Goal: Task Accomplishment & Management: Manage account settings

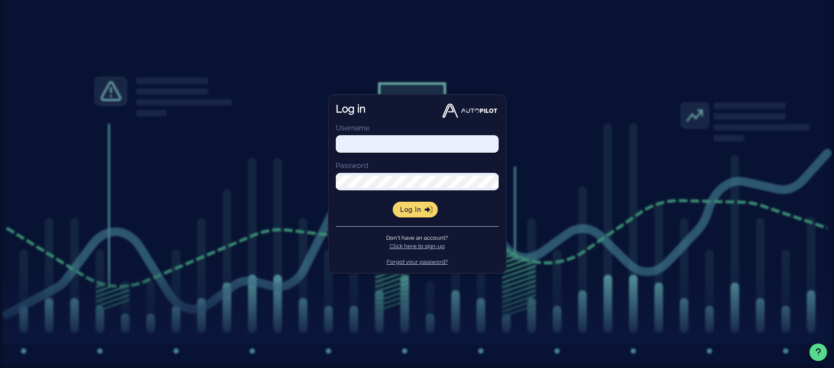
click at [383, 149] on input "Username" at bounding box center [417, 144] width 163 height 12
paste input "daniel.arce@thras.io"
type input "daniel.arce@thras.io"
click at [409, 211] on span "Log in" at bounding box center [415, 210] width 31 height 8
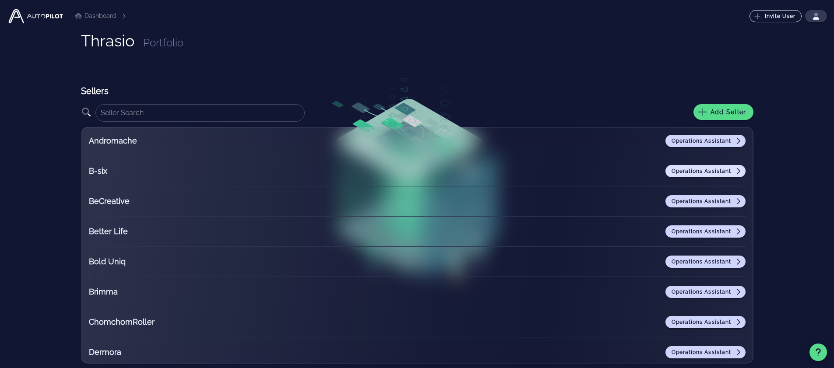
click at [701, 169] on span "Operations Assistant" at bounding box center [705, 171] width 69 height 7
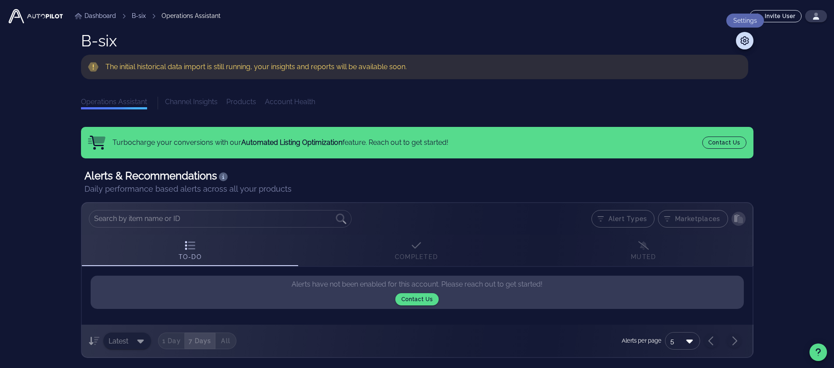
click at [752, 42] on span at bounding box center [745, 40] width 18 height 11
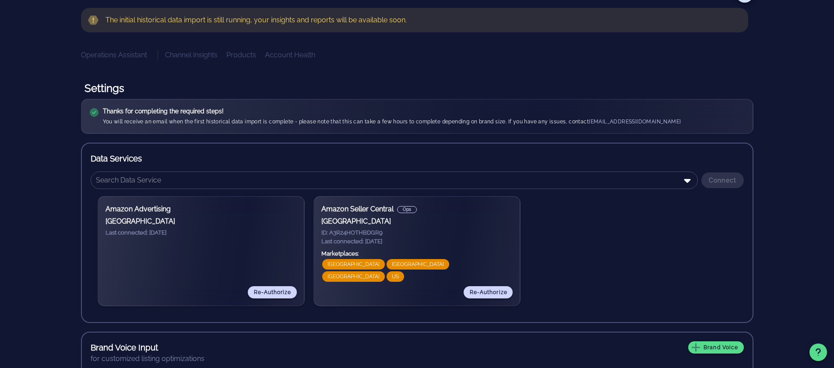
scroll to position [53, 0]
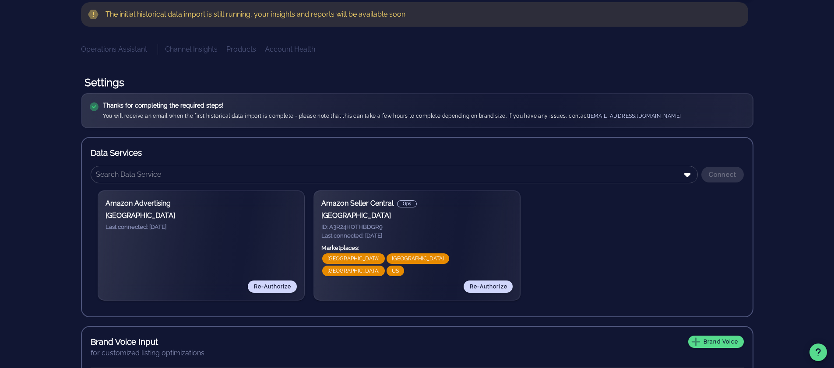
click at [210, 244] on div "Amazon Advertising North America Last connected: 2025-10-08" at bounding box center [201, 239] width 191 height 82
click at [250, 265] on div "Amazon Advertising North America Last connected: 2025-10-08" at bounding box center [201, 239] width 191 height 82
click at [260, 284] on span "Re-Authorize" at bounding box center [272, 287] width 38 height 6
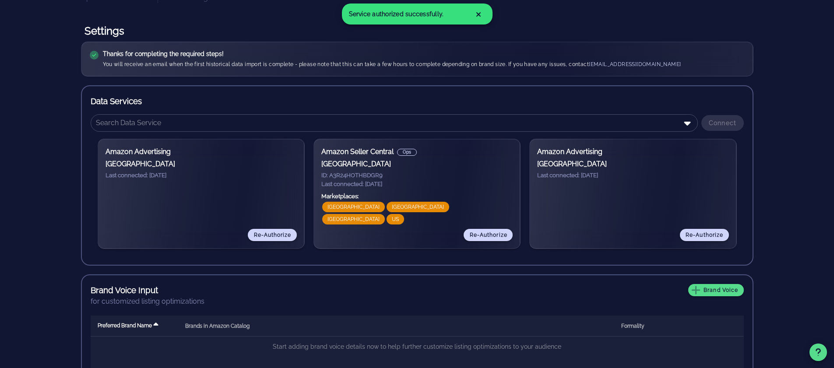
scroll to position [105, 0]
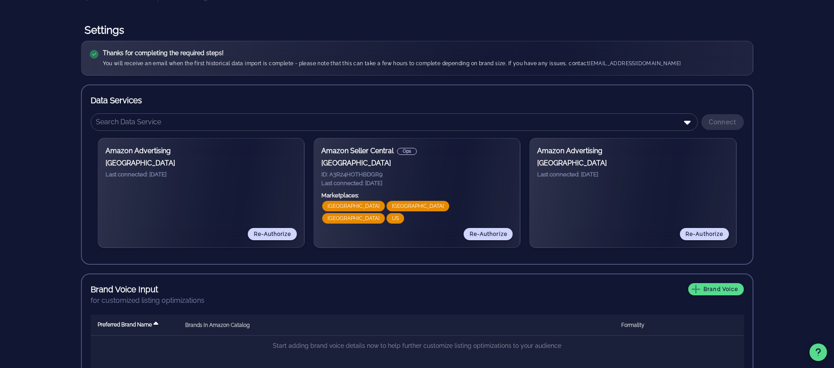
click at [145, 157] on div "Amazon Advertising [GEOGRAPHIC_DATA] Last connected: [DATE]" at bounding box center [201, 162] width 191 height 33
click at [178, 176] on h5 "Last connected: [DATE]" at bounding box center [201, 174] width 191 height 9
click at [708, 153] on h3 "Amazon Advertising" at bounding box center [632, 151] width 191 height 11
click at [690, 123] on icon at bounding box center [687, 122] width 11 height 11
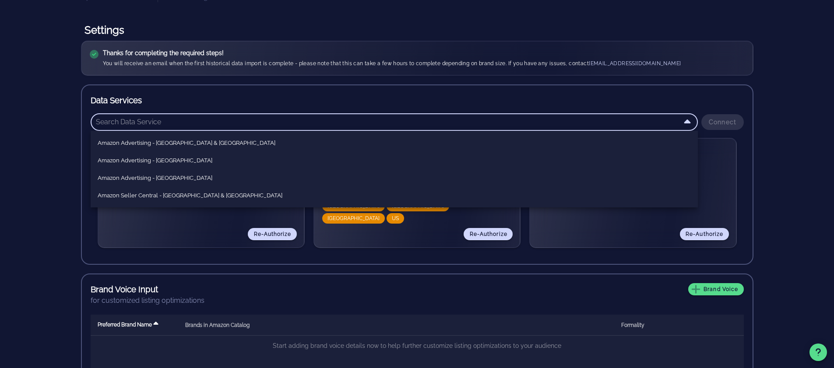
click at [579, 249] on div "Amazon Advertising North America Last connected: 2025-10-08 Re-Authorize Amazon…" at bounding box center [417, 193] width 653 height 124
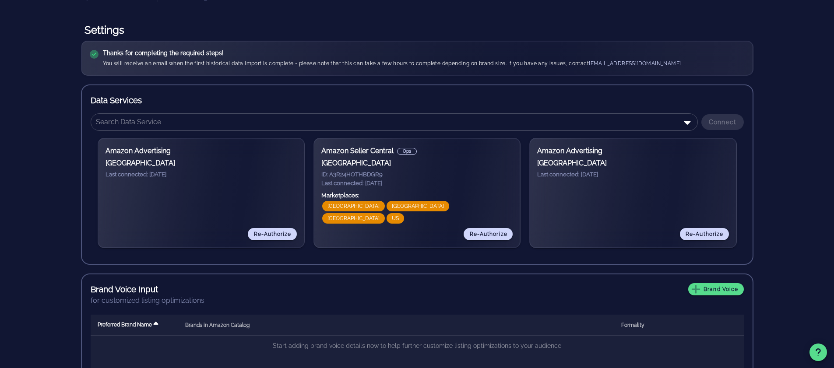
click at [618, 187] on div "Amazon Advertising North America Last connected: 2025-10-08" at bounding box center [632, 187] width 191 height 82
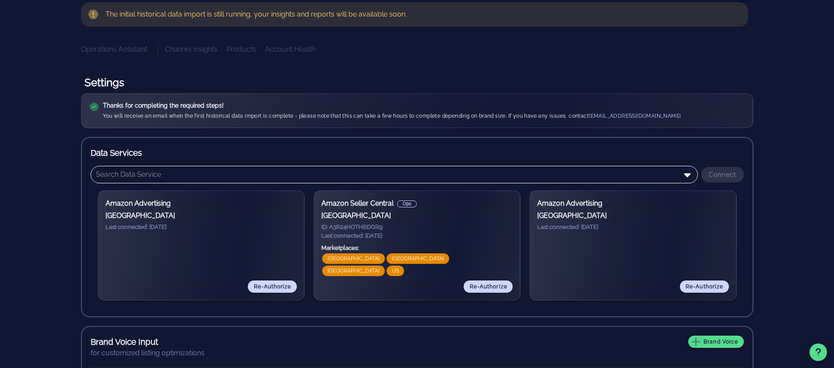
scroll to position [0, 0]
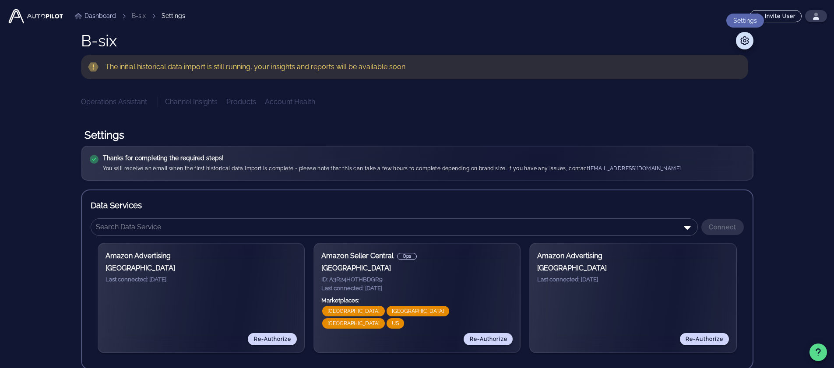
click at [743, 37] on icon at bounding box center [745, 40] width 11 height 9
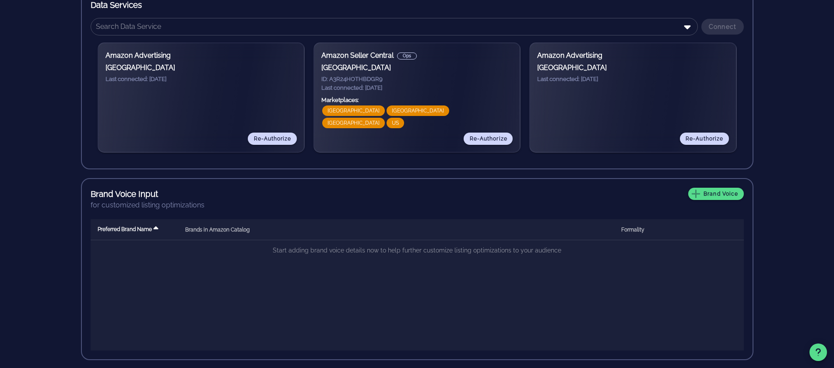
scroll to position [201, 0]
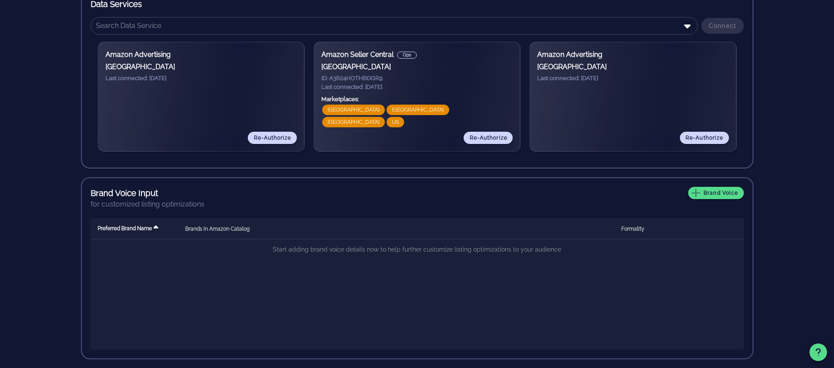
drag, startPoint x: 456, startPoint y: 126, endPoint x: 383, endPoint y: 132, distance: 73.4
click at [383, 132] on div "Amazon Seller Central Ops North America ID: A3R24HOTHBDGR9 Last connected: 2025…" at bounding box center [416, 96] width 191 height 95
click at [492, 137] on span "Re-Authorize" at bounding box center [488, 138] width 38 height 6
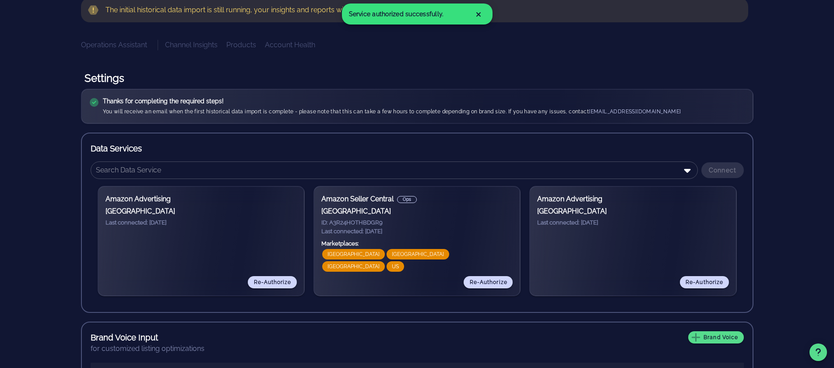
scroll to position [105, 0]
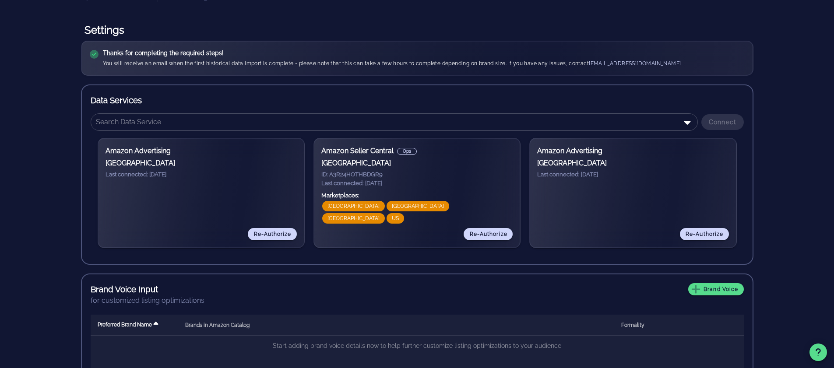
click at [667, 194] on div "Amazon Advertising North America Last connected: 2025-10-08" at bounding box center [632, 187] width 191 height 82
click at [567, 172] on h5 "Last connected: [DATE]" at bounding box center [632, 174] width 191 height 9
click at [568, 164] on h3 "[GEOGRAPHIC_DATA]" at bounding box center [632, 163] width 191 height 11
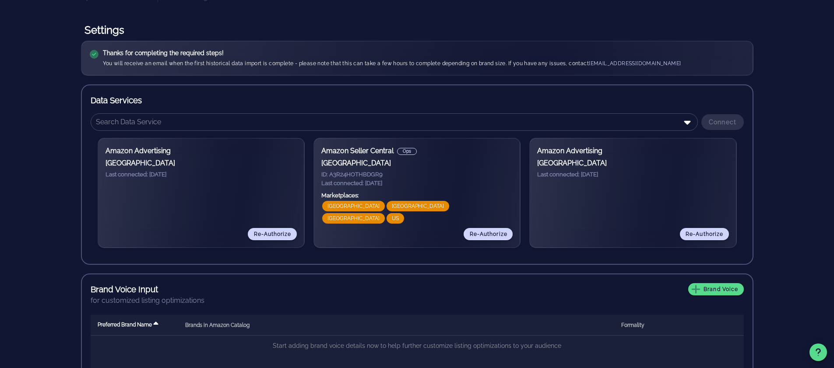
click at [574, 148] on h3 "Amazon Advertising" at bounding box center [632, 151] width 191 height 11
click at [617, 123] on input "text" at bounding box center [388, 122] width 585 height 14
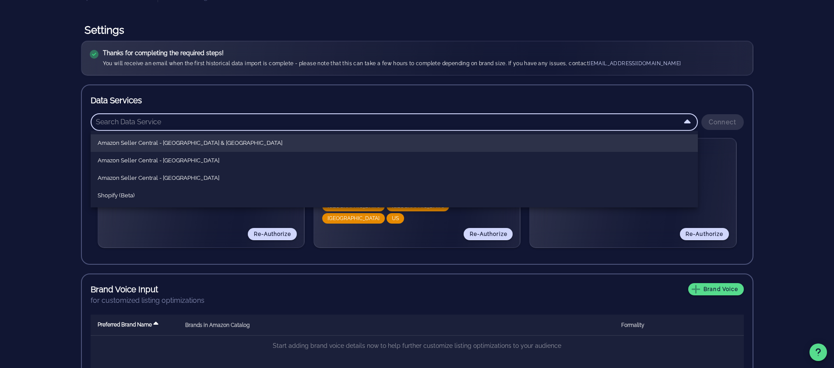
scroll to position [53, 0]
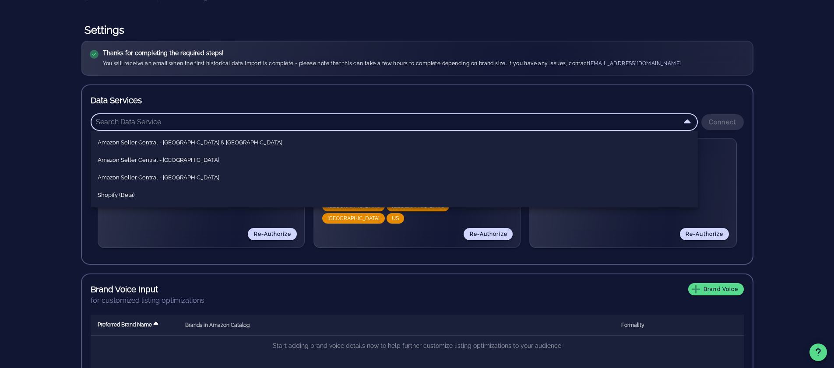
click at [550, 253] on div "Amazon Advertising North America Last connected: 2025-10-08 Re-Authorize Amazon…" at bounding box center [417, 193] width 653 height 124
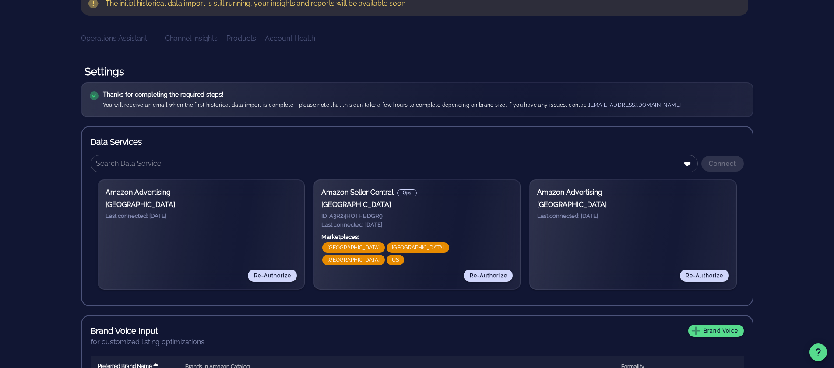
scroll to position [0, 0]
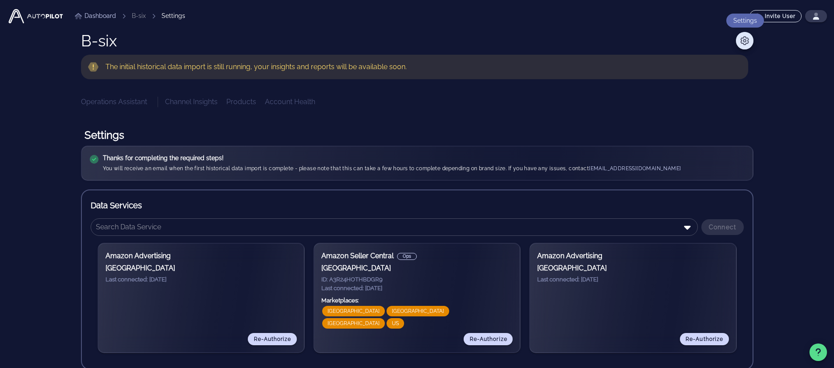
click at [742, 37] on icon at bounding box center [745, 40] width 11 height 9
click at [99, 14] on link "Dashboard" at bounding box center [95, 15] width 41 height 9
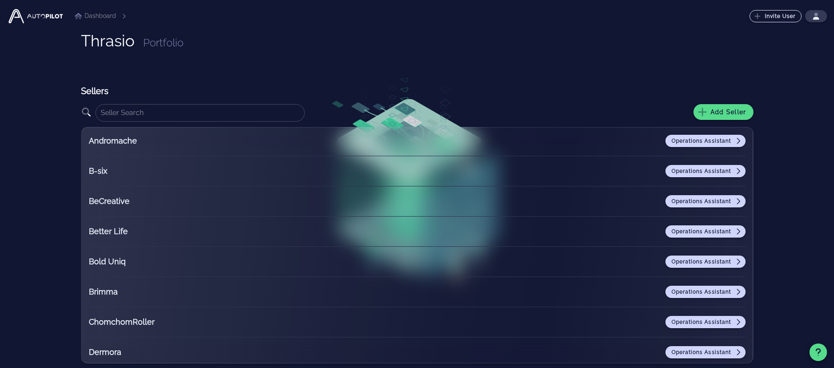
click at [138, 172] on h2 "B-six" at bounding box center [143, 171] width 109 height 12
click at [99, 171] on h2 "B-six" at bounding box center [143, 171] width 109 height 12
click at [671, 169] on span "Operations Assistant" at bounding box center [705, 171] width 69 height 7
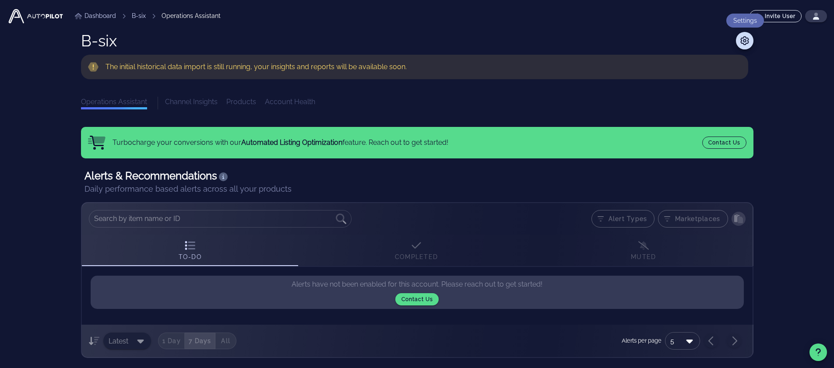
click at [749, 38] on icon at bounding box center [745, 40] width 11 height 9
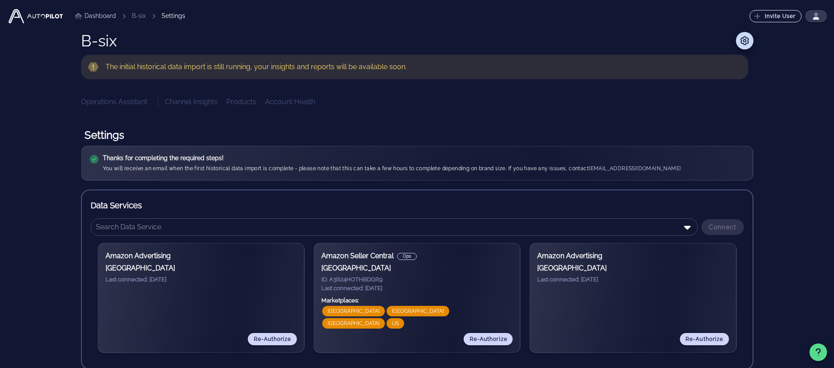
click at [152, 162] on div "Thanks for completing the required steps! You will receive an email when the fi…" at bounding box center [392, 163] width 579 height 19
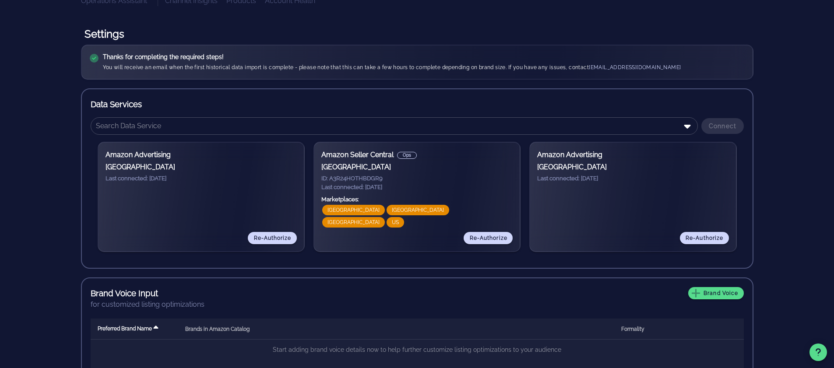
scroll to position [105, 0]
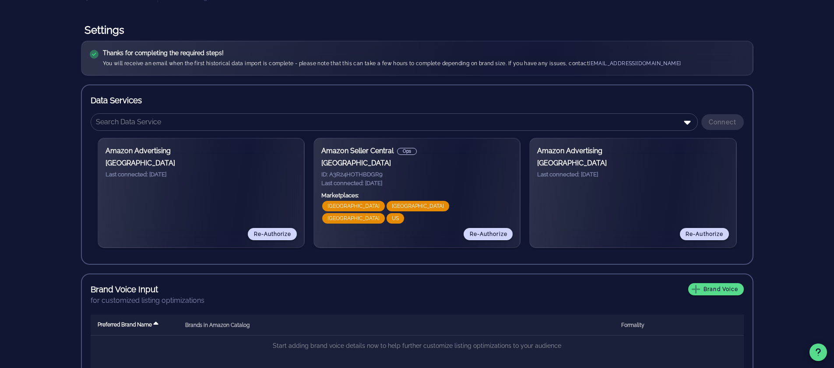
click at [454, 212] on div "Mexico Canada Brazil US" at bounding box center [416, 214] width 191 height 28
click at [706, 233] on span "Re-Authorize" at bounding box center [704, 234] width 38 height 6
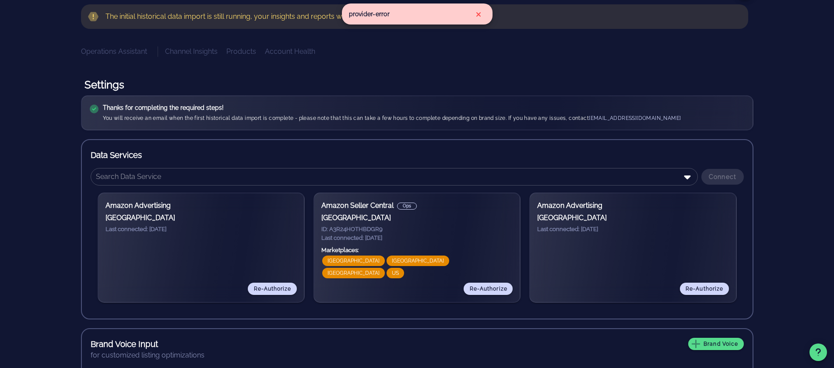
scroll to position [53, 0]
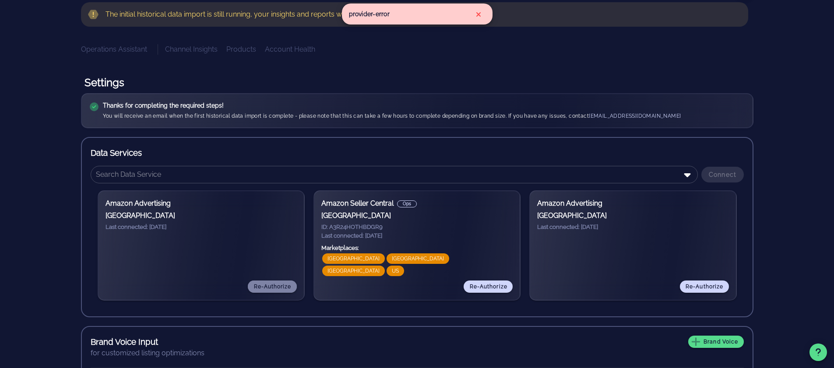
click at [272, 288] on span "Re-Authorize" at bounding box center [272, 287] width 38 height 6
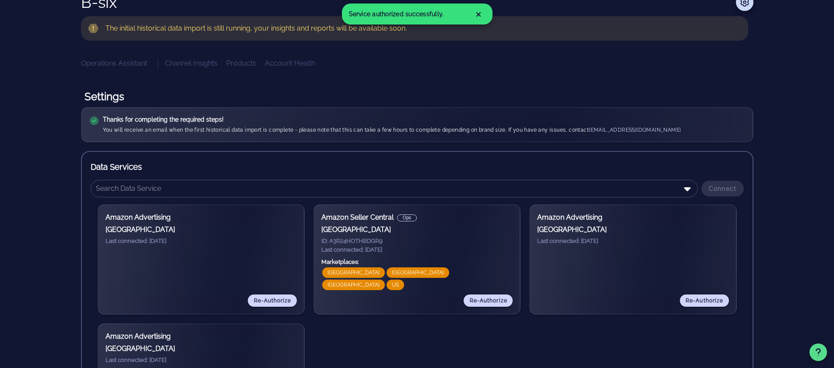
scroll to position [105, 0]
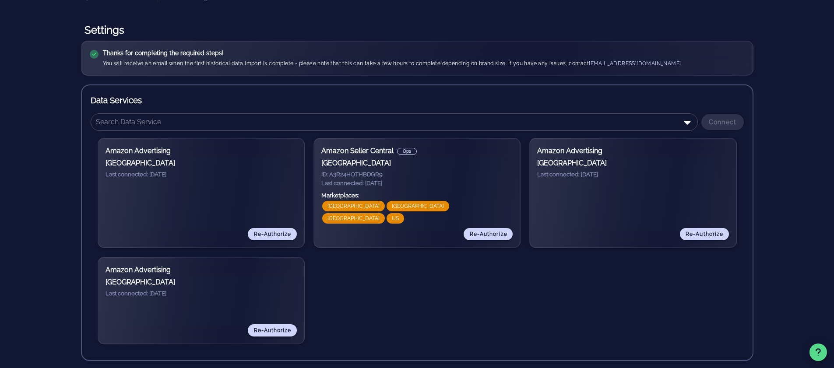
click at [373, 286] on div "Amazon Advertising [GEOGRAPHIC_DATA] Last connected: [DATE] Re-Authorize Amazon…" at bounding box center [417, 241] width 653 height 221
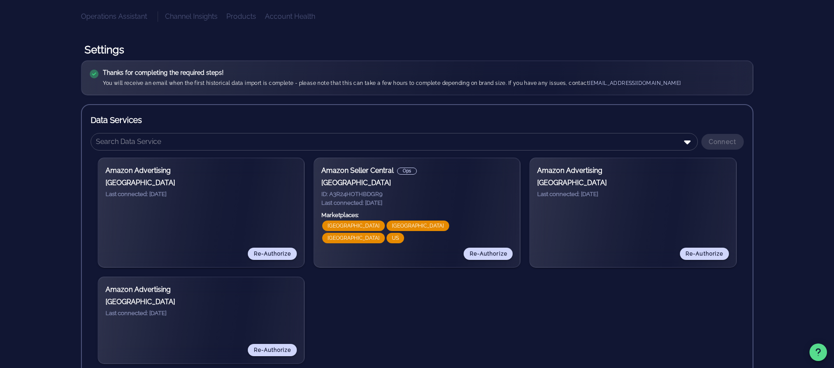
scroll to position [0, 0]
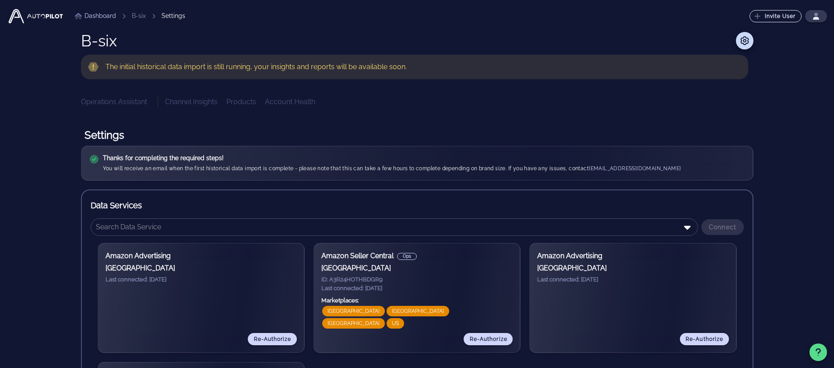
click at [112, 15] on link "Dashboard" at bounding box center [95, 15] width 41 height 9
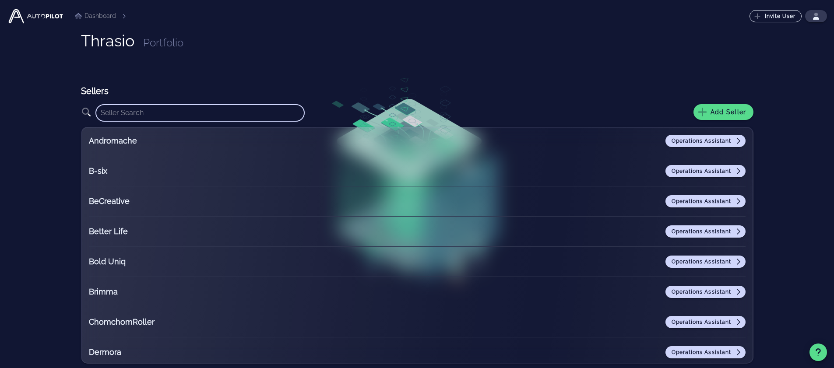
click at [181, 113] on input "text" at bounding box center [200, 113] width 199 height 14
paste input "268353"
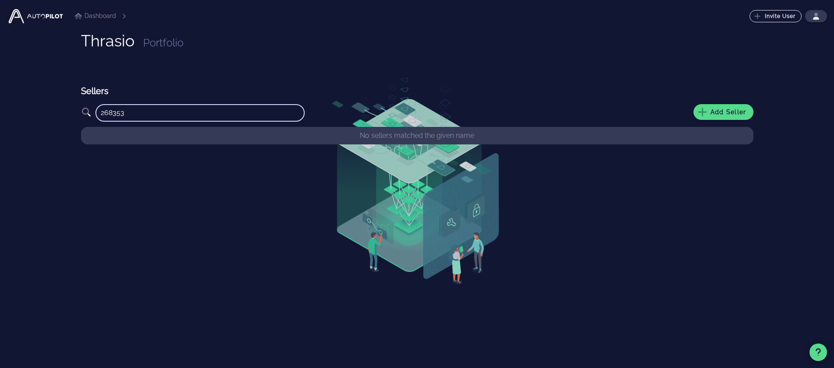
click at [225, 120] on input "268353" at bounding box center [200, 113] width 199 height 14
paste input "[PERSON_NAME]"
type input "[PERSON_NAME]"
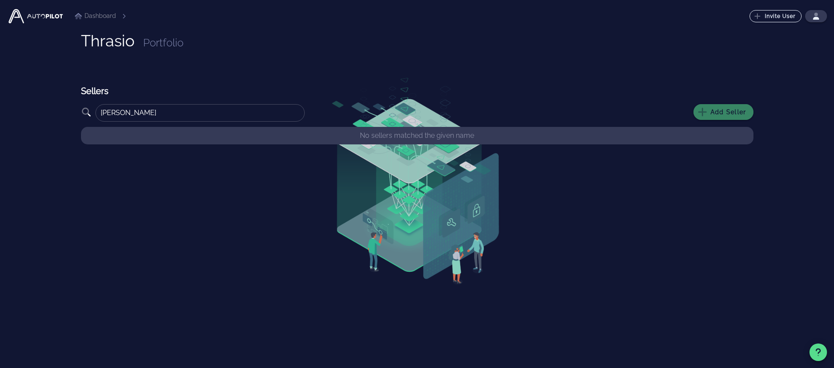
click at [731, 111] on span "Add Seller" at bounding box center [724, 112] width 46 height 8
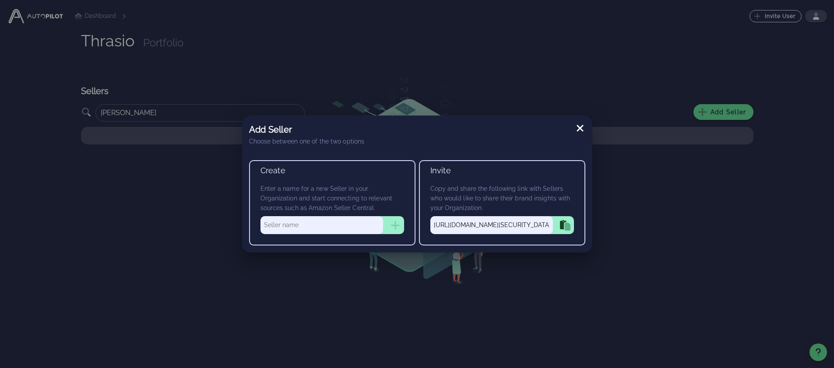
click at [347, 215] on div "Enter a name for a new Seller in your Organization and start connecting to rele…" at bounding box center [333, 212] width 158 height 57
click at [348, 226] on input "text" at bounding box center [322, 225] width 123 height 18
paste input "[PERSON_NAME]"
type input "[PERSON_NAME]"
click at [398, 226] on icon "button" at bounding box center [395, 225] width 11 height 11
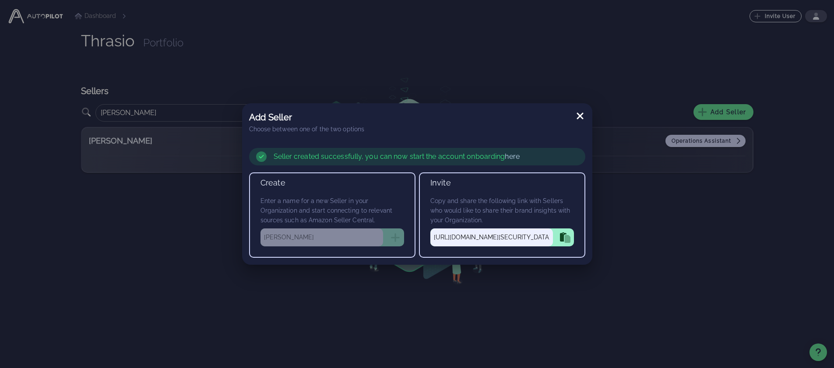
click at [511, 155] on link "here" at bounding box center [512, 156] width 14 height 8
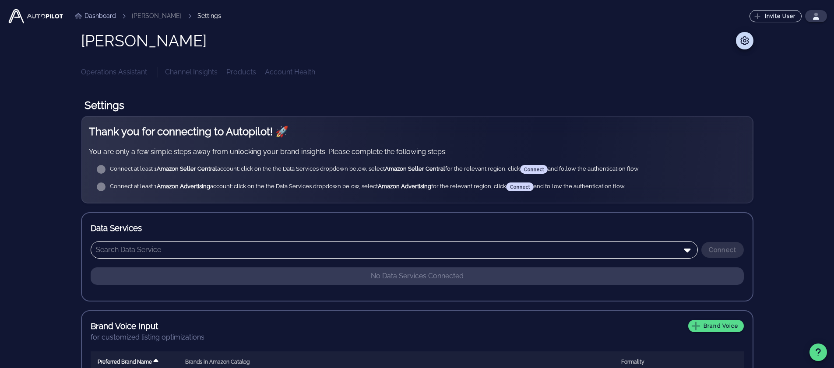
click at [244, 246] on input "text" at bounding box center [388, 250] width 585 height 14
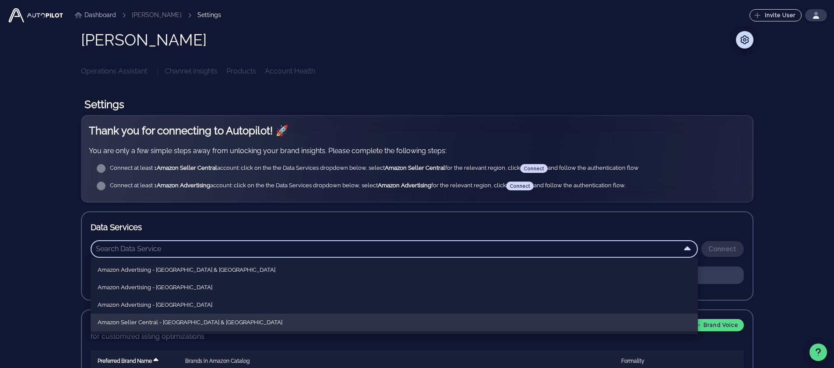
scroll to position [53, 0]
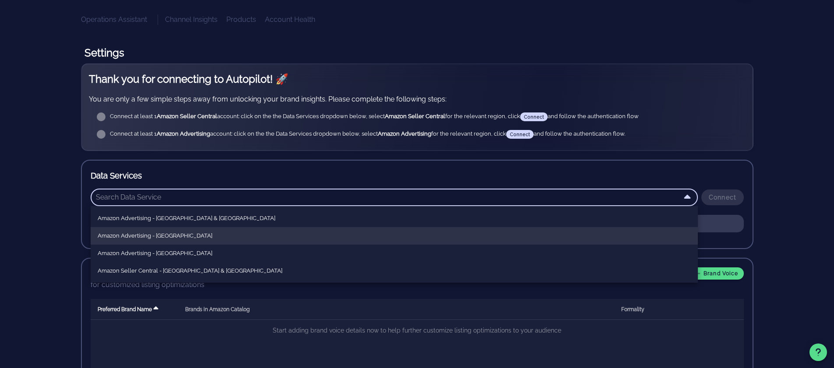
click at [190, 240] on div "Amazon Advertising - [GEOGRAPHIC_DATA]" at bounding box center [394, 236] width 593 height 14
type input "Amazon Advertising - [GEOGRAPHIC_DATA]"
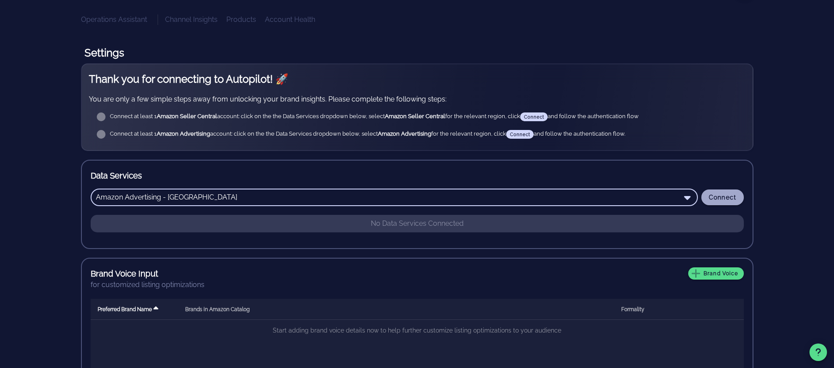
click at [735, 196] on span "Connect" at bounding box center [723, 197] width 28 height 7
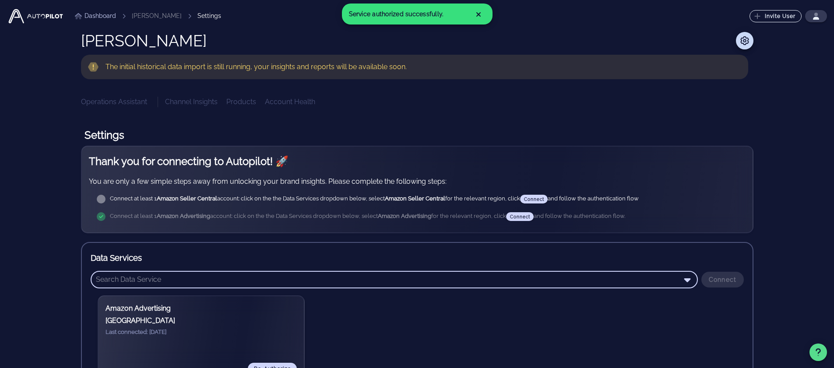
click at [218, 275] on input "text" at bounding box center [388, 280] width 585 height 14
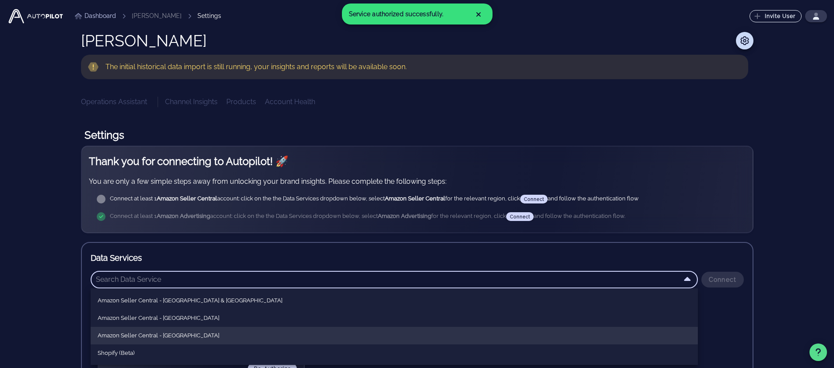
scroll to position [53, 0]
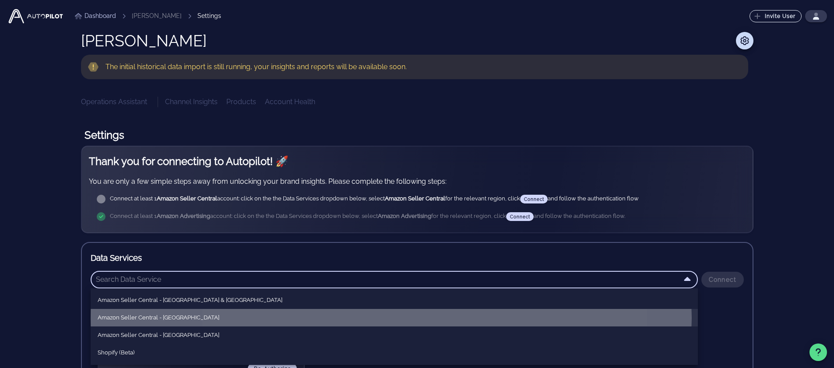
click at [175, 319] on div "Amazon Seller Central - [GEOGRAPHIC_DATA]" at bounding box center [394, 317] width 593 height 7
type input "Amazon Seller Central - [GEOGRAPHIC_DATA]"
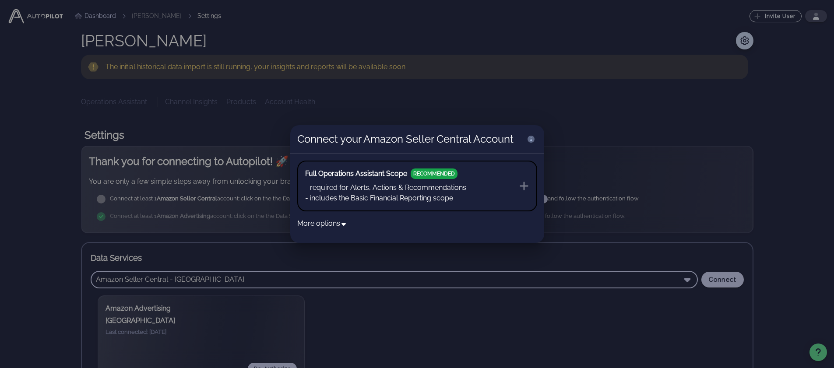
click at [461, 183] on li "- required for Alerts, Actions & Recommendations" at bounding box center [385, 188] width 161 height 11
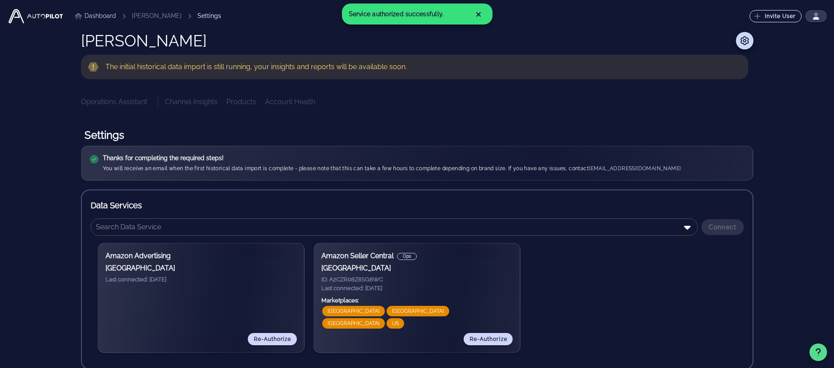
click at [105, 12] on link "Dashboard" at bounding box center [95, 15] width 41 height 9
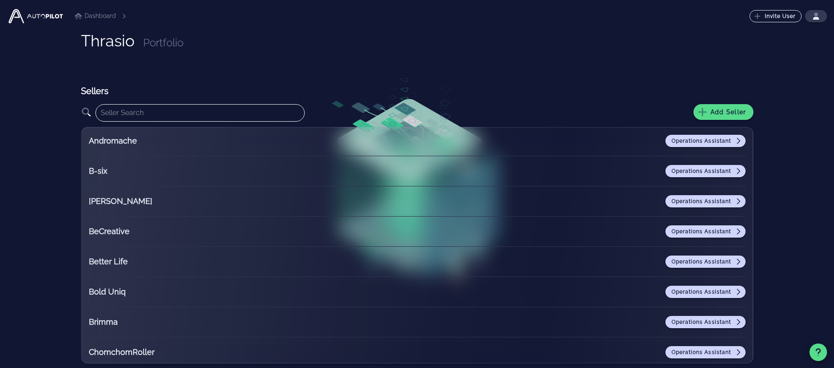
click at [198, 116] on input "text" at bounding box center [200, 113] width 199 height 14
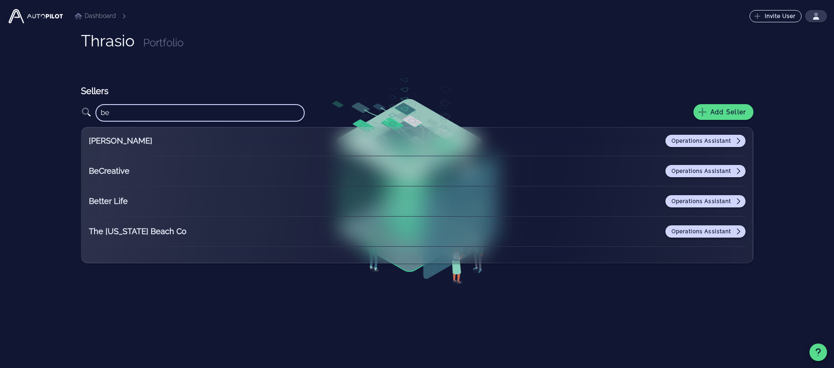
type input "b"
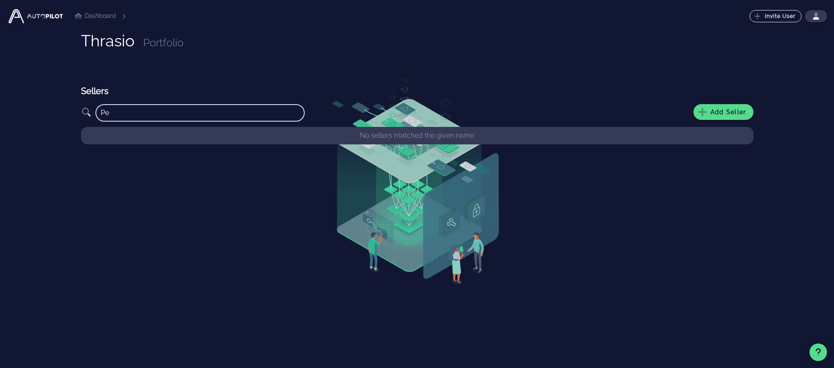
type input "P"
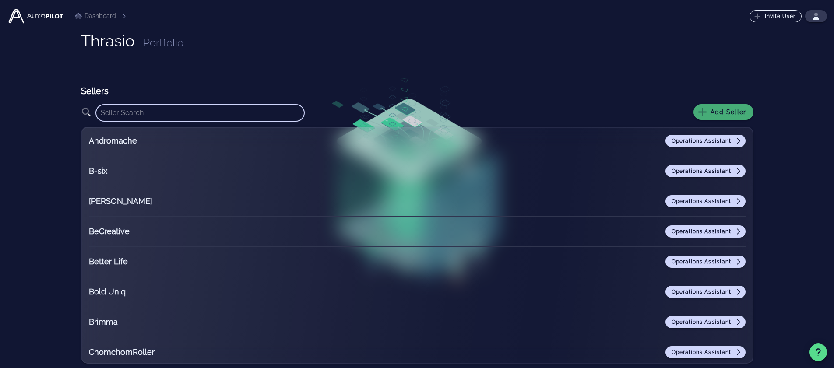
click at [710, 114] on span "Add Seller" at bounding box center [724, 112] width 46 height 8
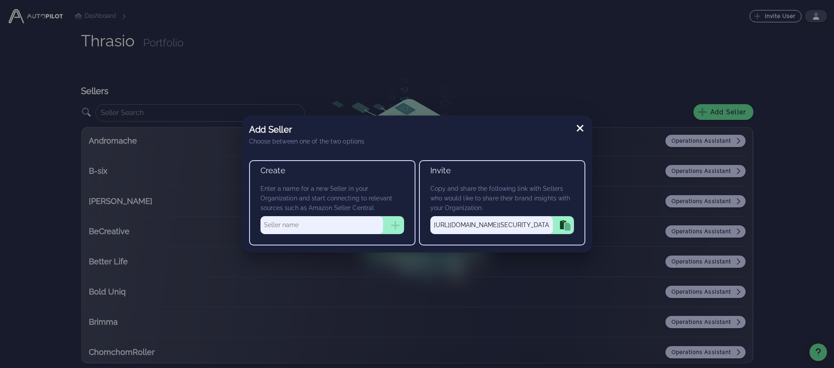
click at [330, 224] on input "text" at bounding box center [322, 225] width 123 height 18
type input "Peanut Projects"
click at [396, 223] on icon "button" at bounding box center [395, 225] width 11 height 11
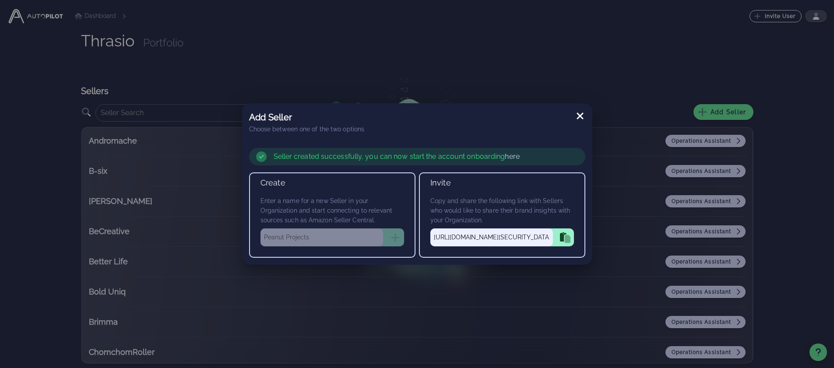
click at [506, 154] on link "here" at bounding box center [512, 156] width 14 height 8
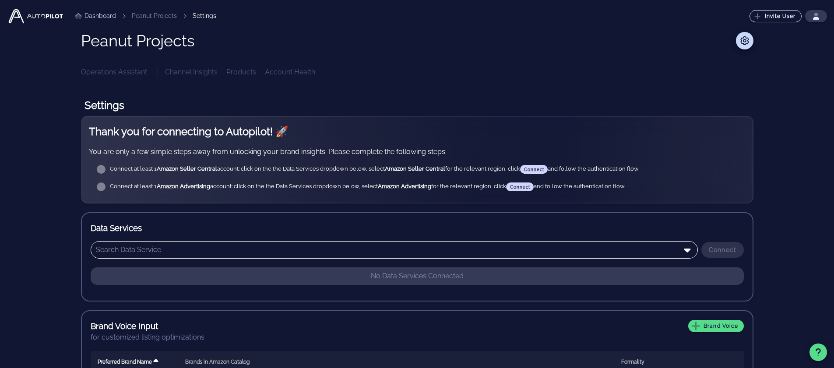
click at [280, 252] on input "text" at bounding box center [388, 250] width 585 height 14
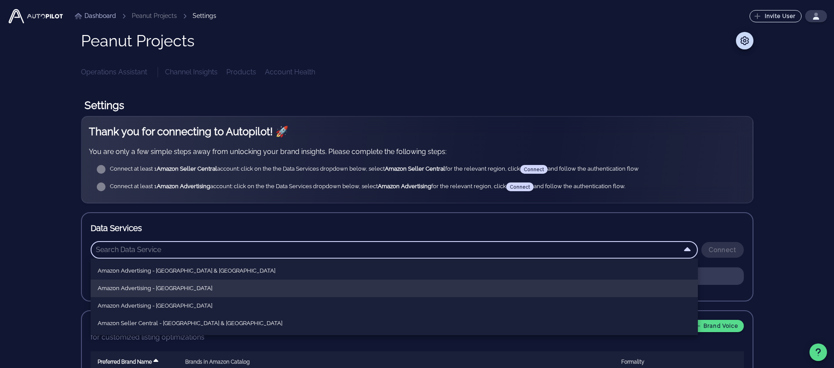
click at [200, 291] on div "Amazon Advertising - [GEOGRAPHIC_DATA]" at bounding box center [394, 288] width 593 height 7
type input "Amazon Advertising - [GEOGRAPHIC_DATA]"
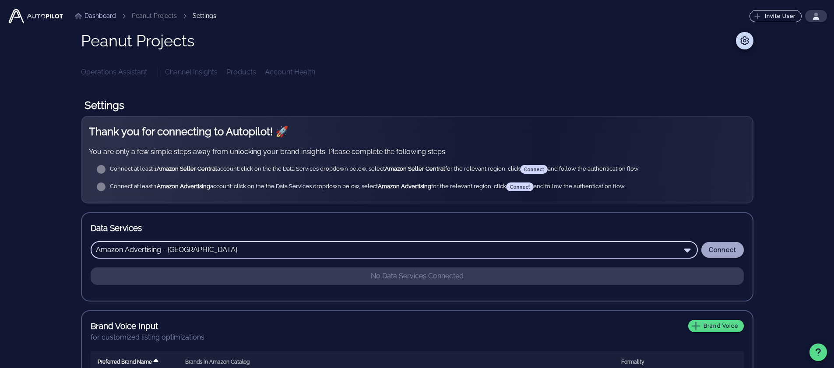
click at [730, 251] on span "Connect" at bounding box center [723, 250] width 28 height 7
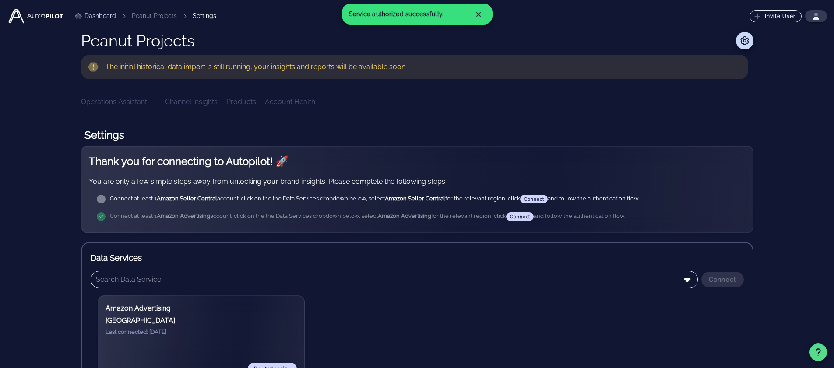
click at [289, 275] on input "text" at bounding box center [388, 280] width 585 height 14
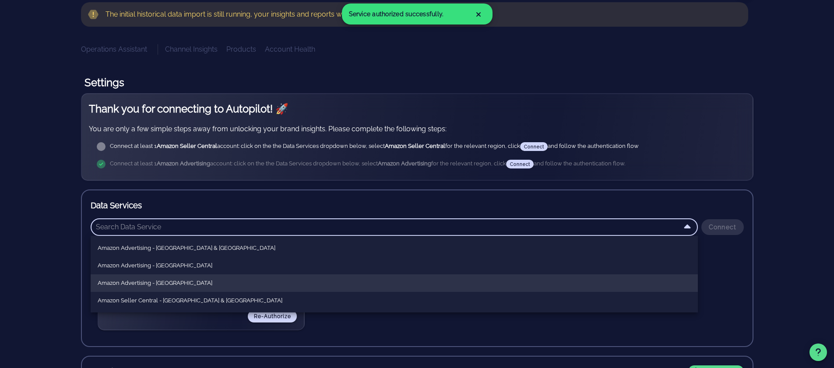
scroll to position [53, 0]
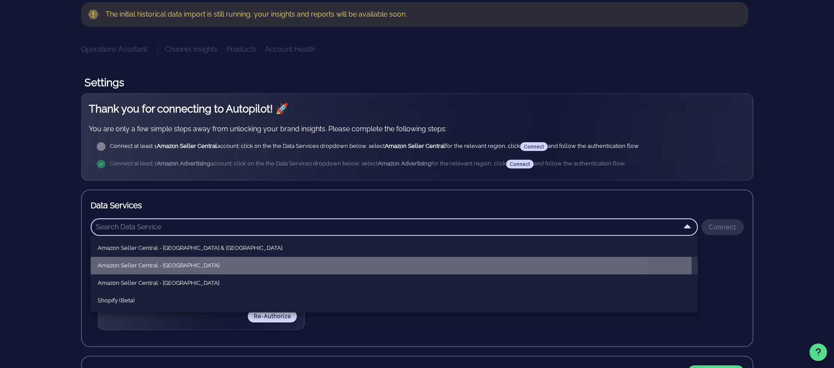
click at [198, 269] on div "Amazon Seller Central - [GEOGRAPHIC_DATA]" at bounding box center [394, 266] width 593 height 14
type input "Amazon Seller Central - [GEOGRAPHIC_DATA]"
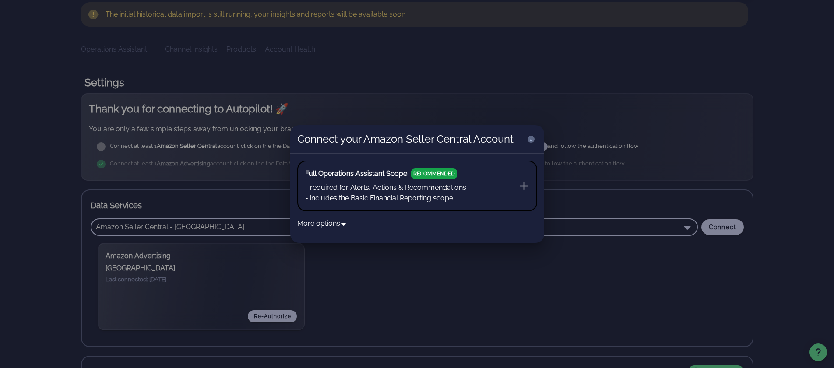
click at [467, 189] on button "Full Operations Assistant Scope RECOMMENDED - required for Alerts, Actions & Re…" at bounding box center [417, 186] width 240 height 51
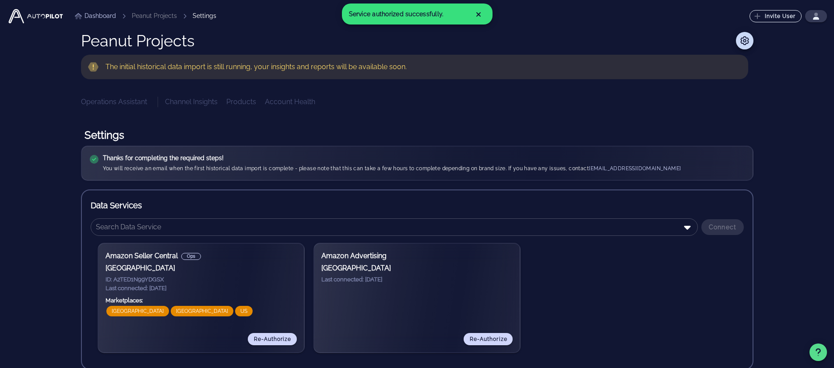
click at [106, 16] on link "Dashboard" at bounding box center [95, 15] width 41 height 9
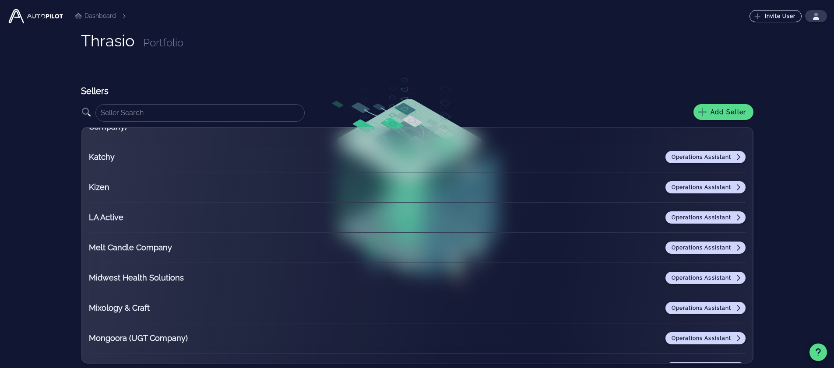
scroll to position [683, 0]
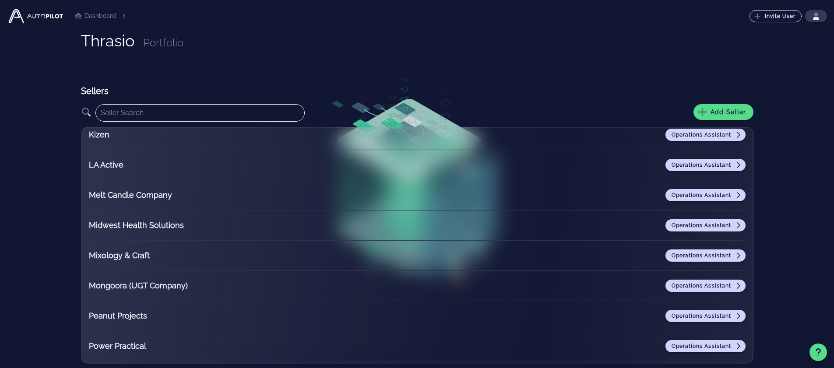
click at [181, 114] on input "text" at bounding box center [200, 113] width 199 height 14
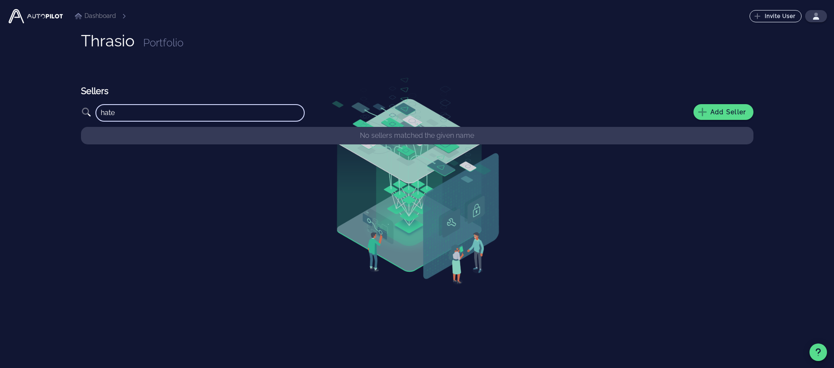
type input "hate"
click at [738, 114] on span "Add Seller" at bounding box center [724, 112] width 46 height 8
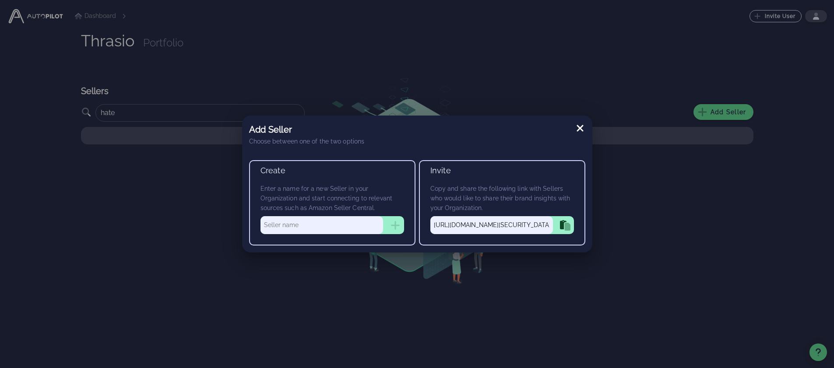
click at [319, 227] on input "text" at bounding box center [322, 225] width 123 height 18
type input "Hate Stains"
click at [400, 224] on icon "button" at bounding box center [395, 225] width 11 height 11
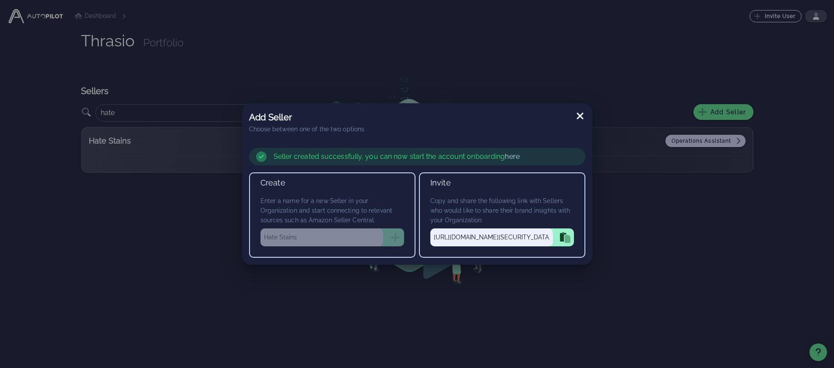
click at [508, 155] on link "here" at bounding box center [512, 156] width 14 height 8
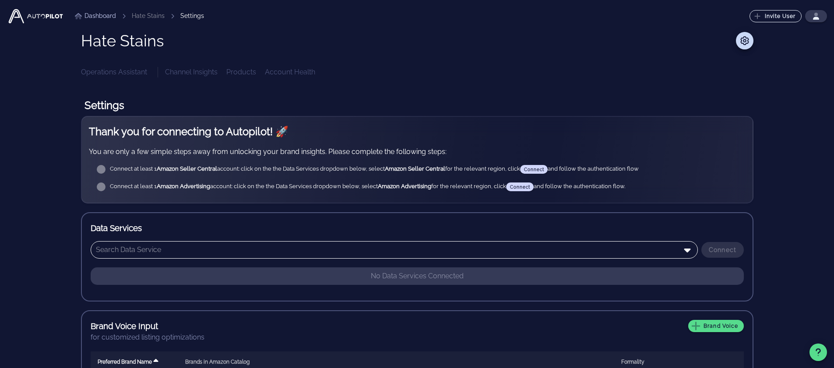
click at [275, 255] on input "text" at bounding box center [388, 250] width 585 height 14
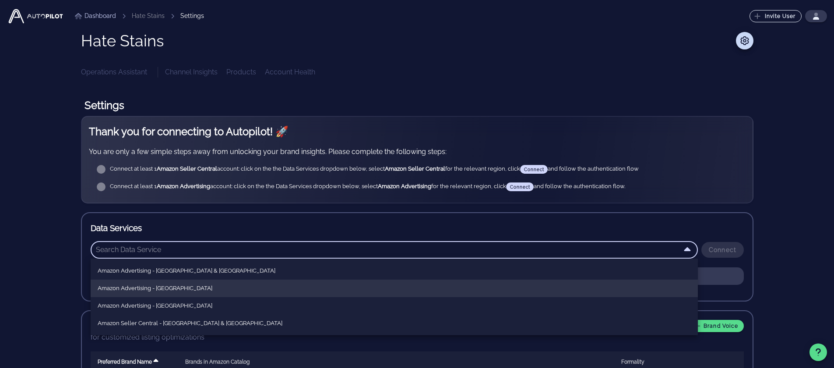
click at [211, 287] on div "Amazon Advertising - North America" at bounding box center [394, 288] width 593 height 7
type input "Amazon Advertising - North America"
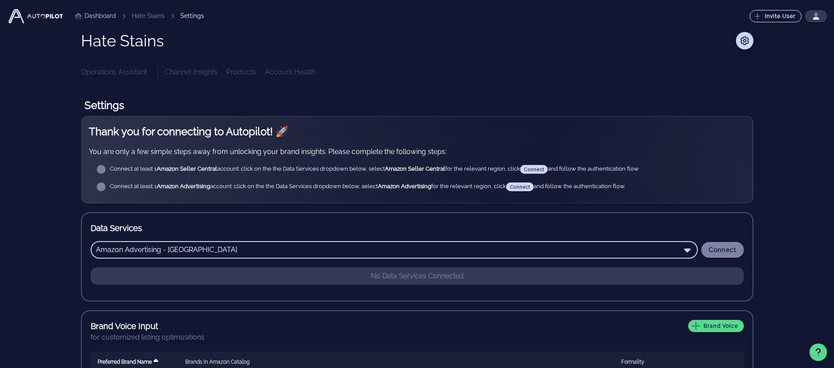
click at [735, 249] on span "Connect" at bounding box center [723, 250] width 28 height 7
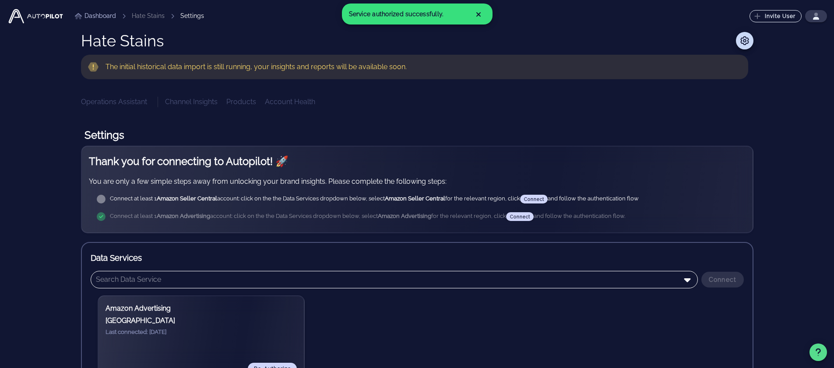
click at [397, 282] on input "text" at bounding box center [388, 280] width 585 height 14
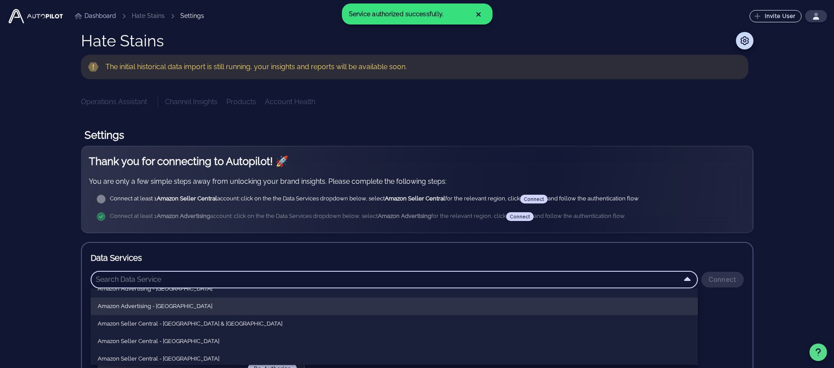
scroll to position [53, 0]
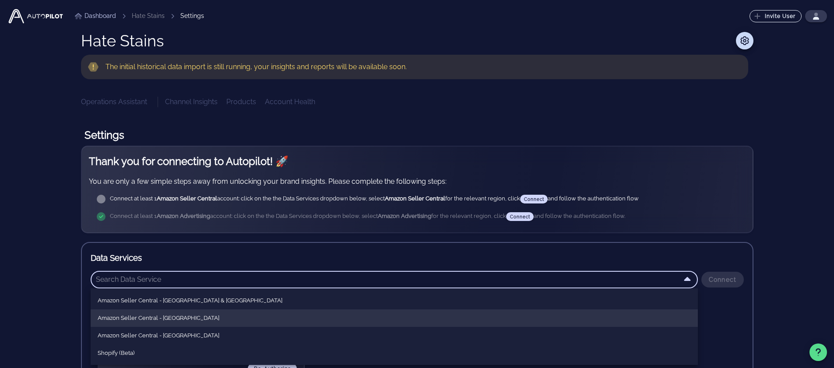
click at [194, 318] on div "Amazon Seller Central - [GEOGRAPHIC_DATA]" at bounding box center [394, 318] width 593 height 7
type input "Amazon Seller Central - [GEOGRAPHIC_DATA]"
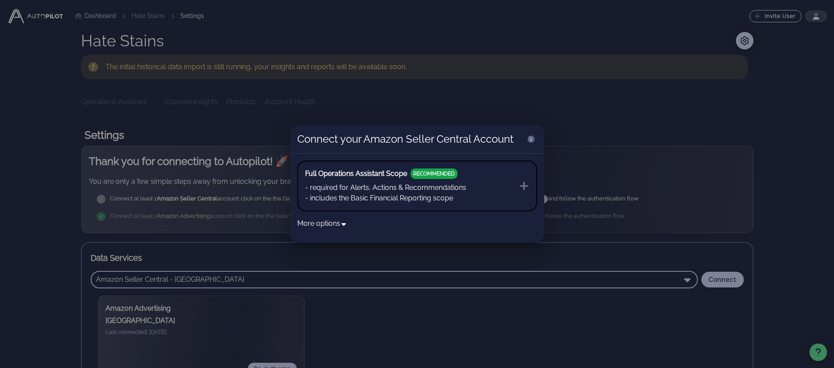
click at [479, 186] on button "Full Operations Assistant Scope RECOMMENDED - required for Alerts, Actions & Re…" at bounding box center [417, 186] width 240 height 51
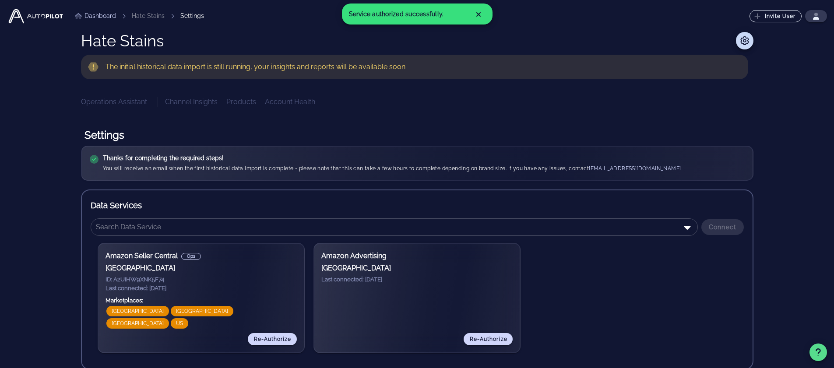
click at [105, 18] on link "Dashboard" at bounding box center [95, 15] width 41 height 9
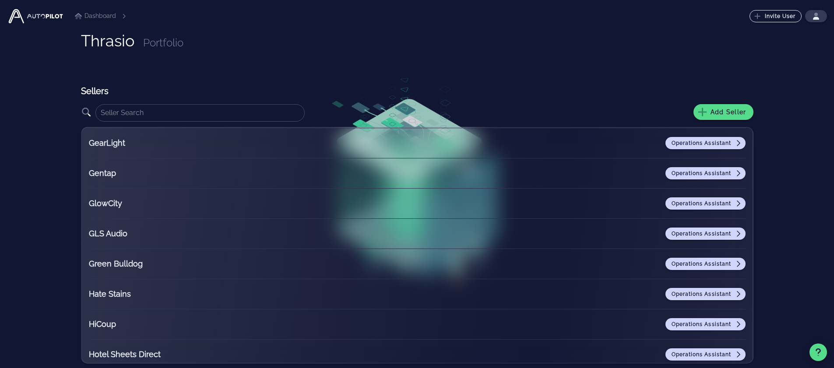
scroll to position [420, 0]
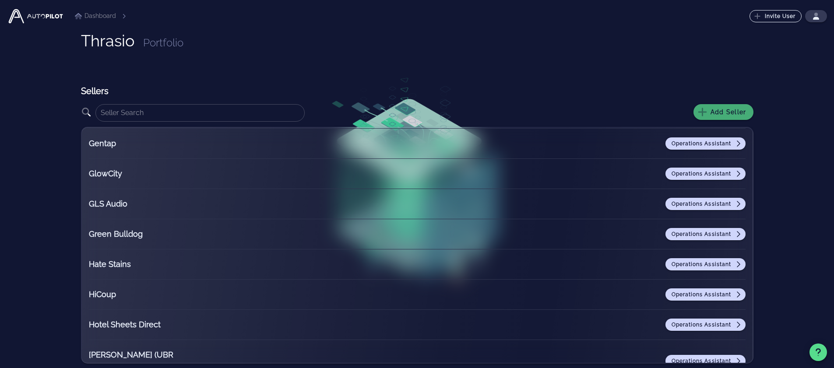
click at [728, 107] on button "Add Seller" at bounding box center [724, 112] width 60 height 16
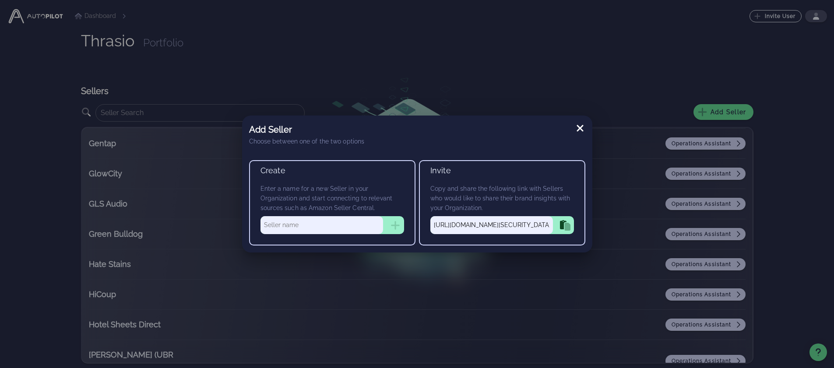
click at [336, 224] on input "text" at bounding box center [322, 225] width 123 height 18
paste input "228765"
click at [333, 219] on input "228765" at bounding box center [322, 225] width 123 height 18
paste input "Katchy"
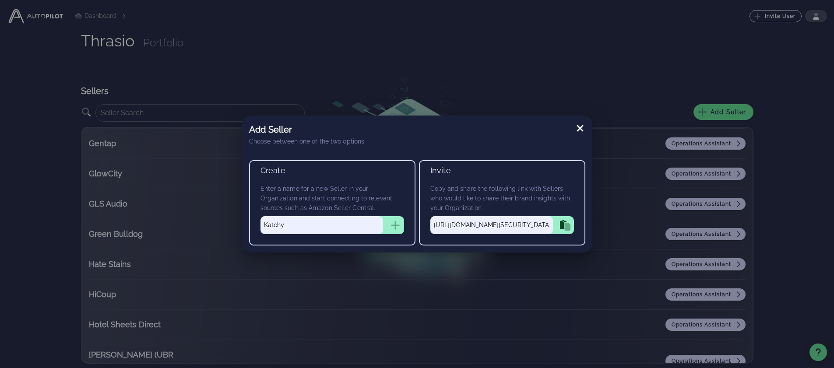
type input "Katchy"
click at [392, 222] on icon "button" at bounding box center [395, 225] width 11 height 11
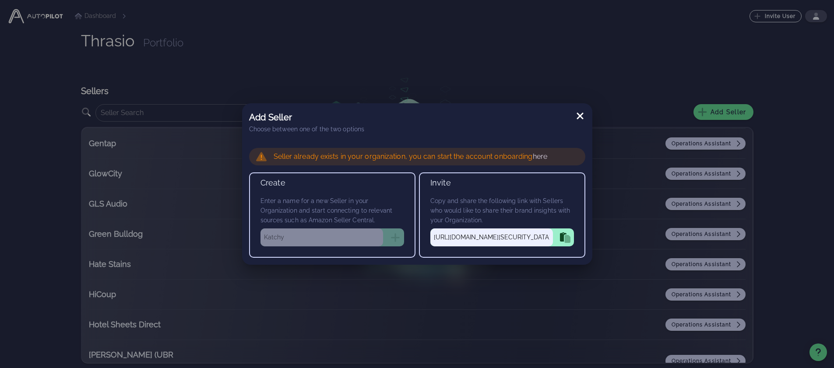
click at [579, 116] on icon at bounding box center [580, 116] width 7 height 7
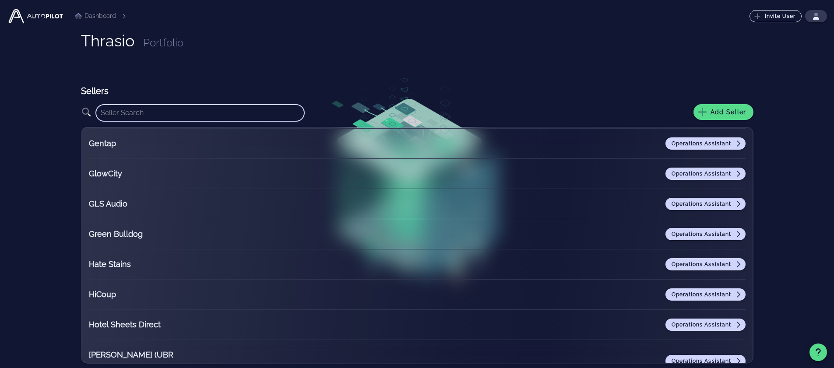
click at [233, 116] on input "text" at bounding box center [200, 113] width 199 height 14
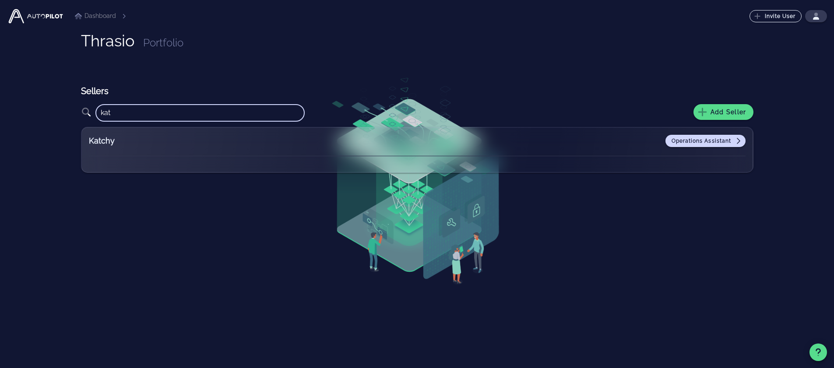
type input "kat"
click at [656, 145] on div "Operations Assistant" at bounding box center [500, 141] width 491 height 12
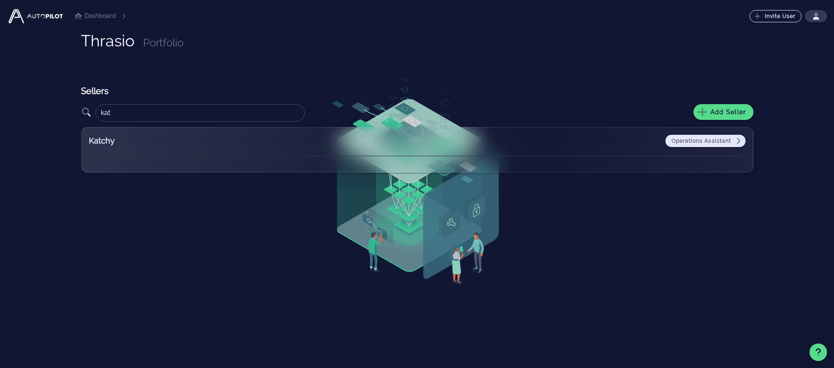
click at [690, 141] on span "Operations Assistant" at bounding box center [705, 141] width 69 height 7
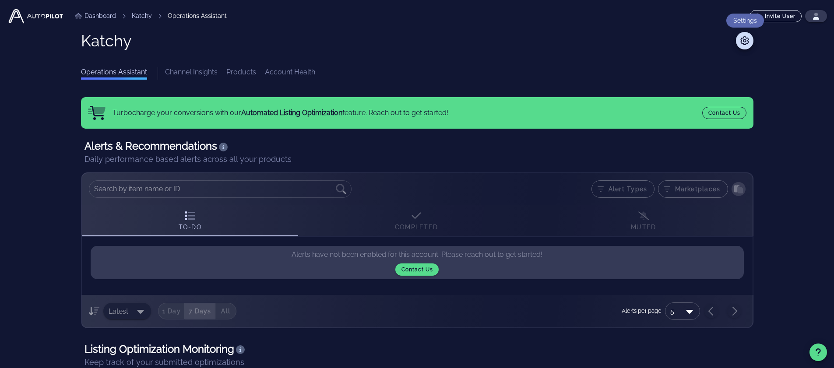
click at [744, 41] on icon at bounding box center [745, 40] width 11 height 9
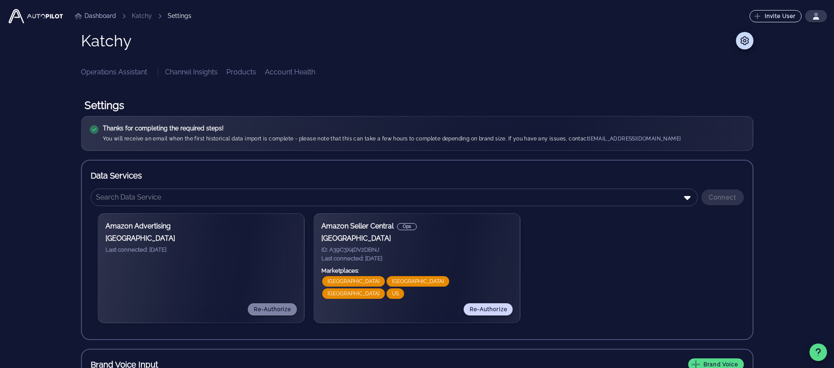
click at [261, 309] on span "Re-Authorize" at bounding box center [272, 310] width 38 height 6
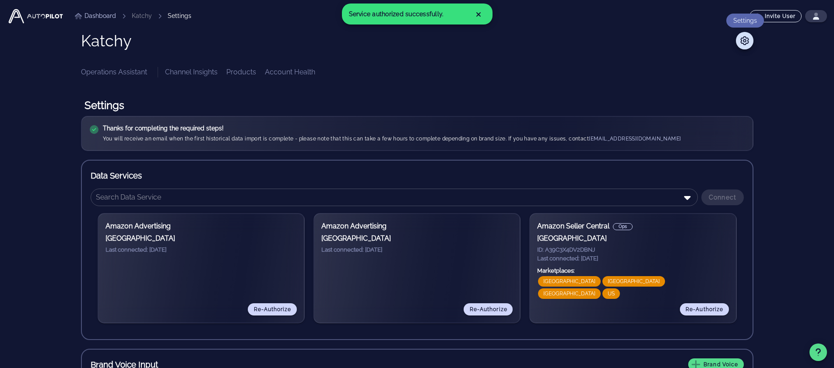
click at [747, 42] on icon at bounding box center [745, 40] width 11 height 9
click at [396, 97] on h1 "Settings" at bounding box center [417, 105] width 673 height 21
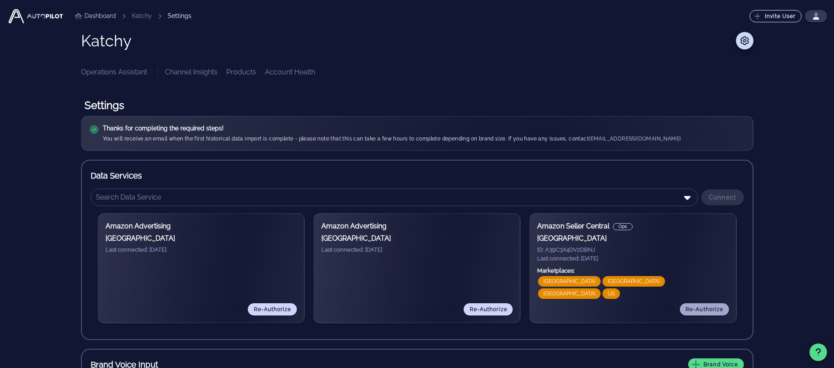
click at [702, 307] on span "Re-Authorize" at bounding box center [704, 310] width 38 height 6
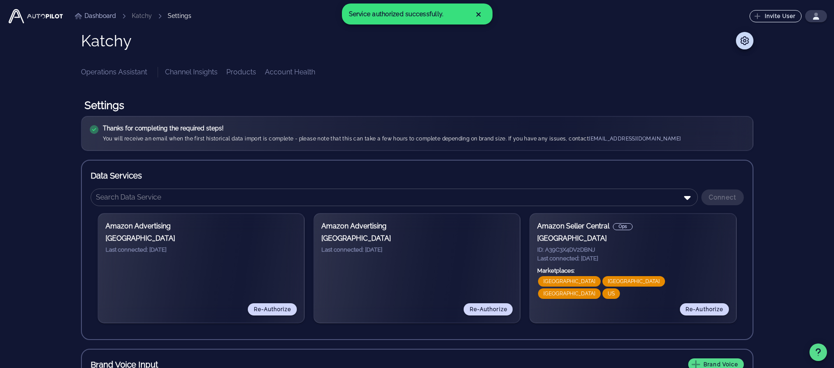
click at [97, 14] on link "Dashboard" at bounding box center [95, 15] width 41 height 9
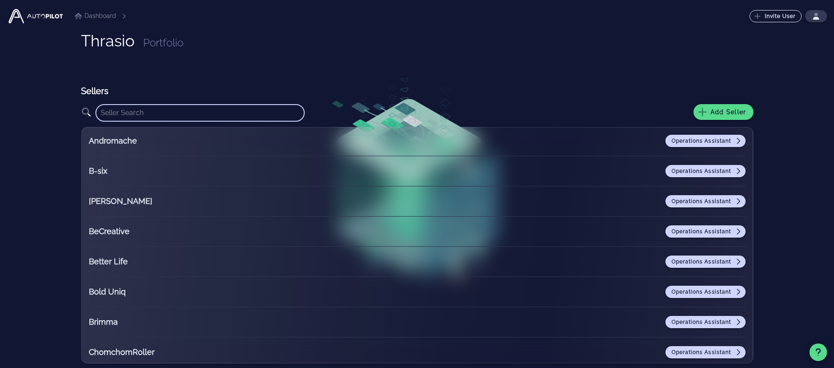
click at [198, 108] on input "text" at bounding box center [200, 113] width 199 height 14
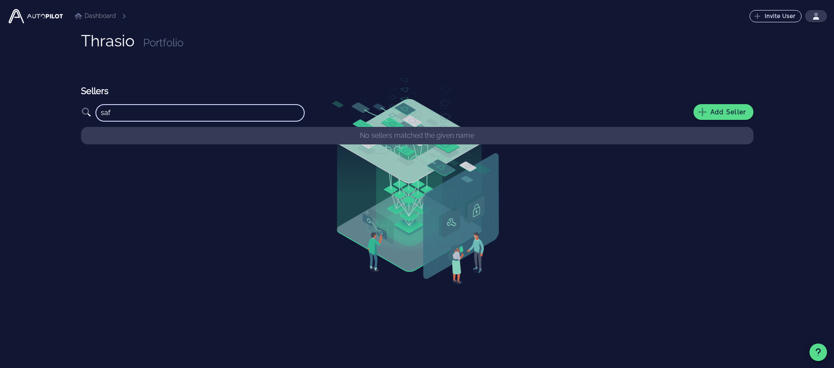
type input "saf"
click at [185, 110] on input "saf" at bounding box center [200, 113] width 199 height 14
click at [720, 111] on span "Add Seller" at bounding box center [724, 112] width 46 height 8
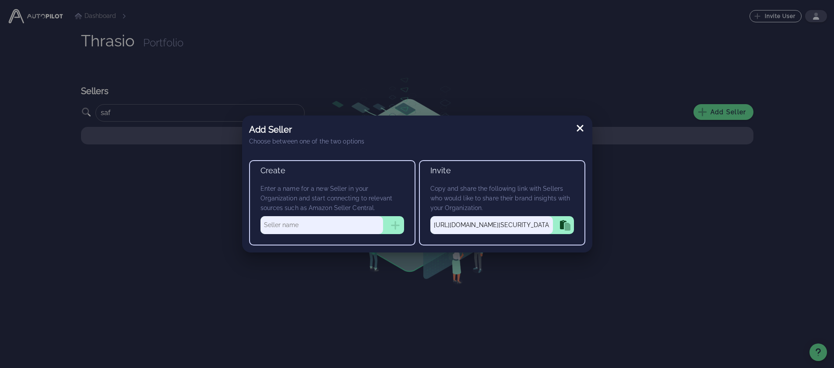
click at [335, 227] on input "text" at bounding box center [322, 225] width 123 height 18
type input "Saferest"
click at [394, 226] on icon "button" at bounding box center [395, 225] width 9 height 9
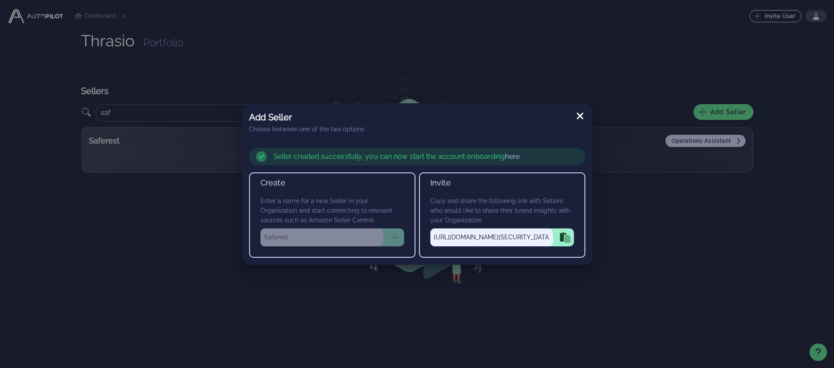
click at [508, 151] on div "Seller created successfully, you can now start the account onboarding here" at bounding box center [417, 157] width 336 height 18
click at [510, 154] on link "here" at bounding box center [512, 156] width 14 height 8
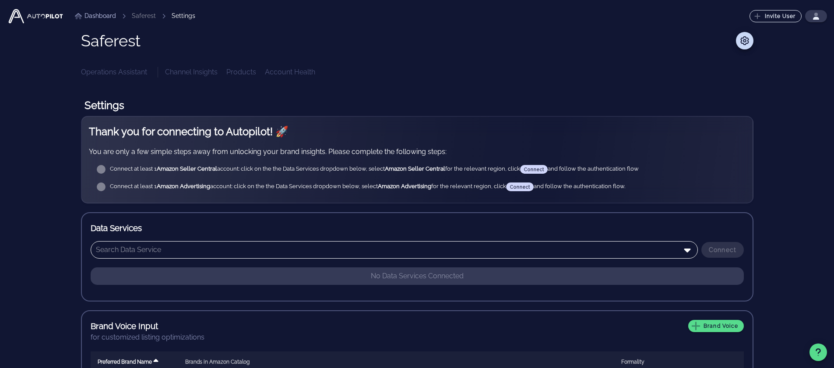
click at [211, 244] on input "text" at bounding box center [388, 250] width 585 height 14
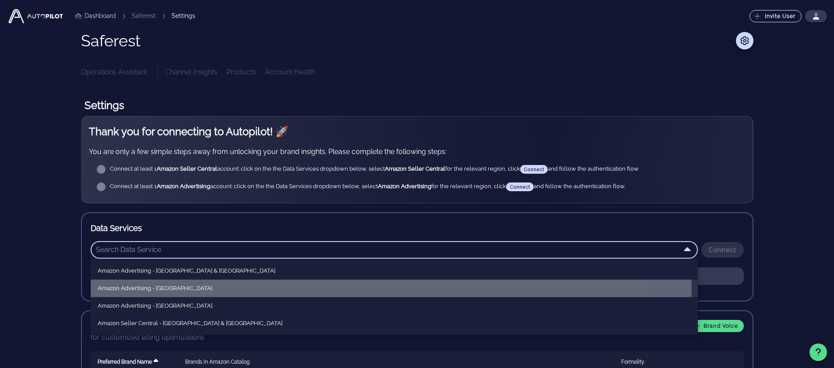
click at [201, 287] on div "Amazon Advertising - North America" at bounding box center [394, 288] width 593 height 7
type input "Amazon Advertising - North America"
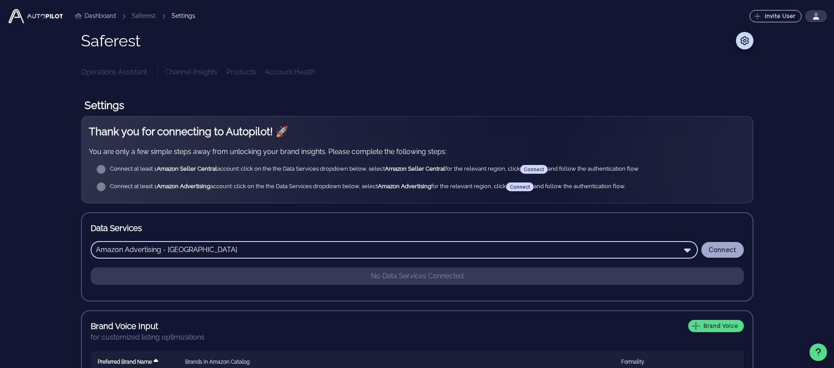
click at [730, 251] on span "Connect" at bounding box center [723, 250] width 28 height 7
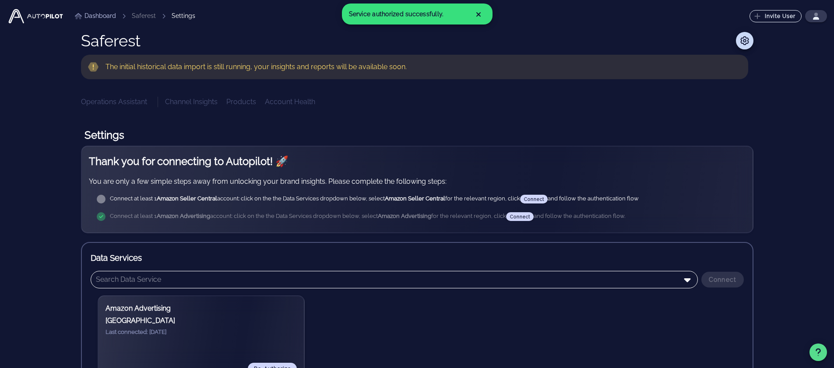
click at [242, 272] on div at bounding box center [394, 280] width 597 height 18
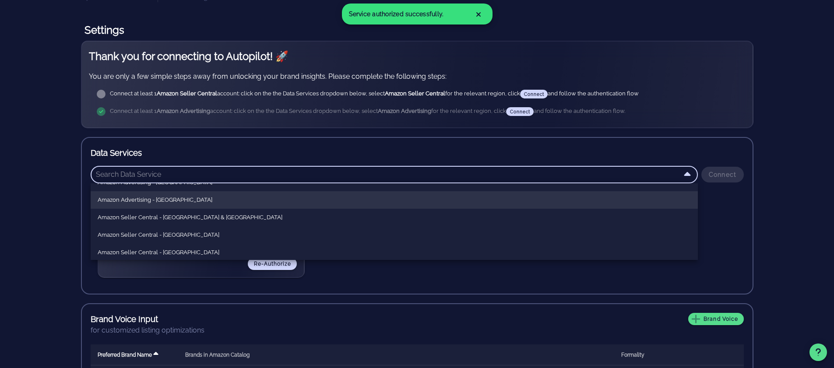
scroll to position [53, 0]
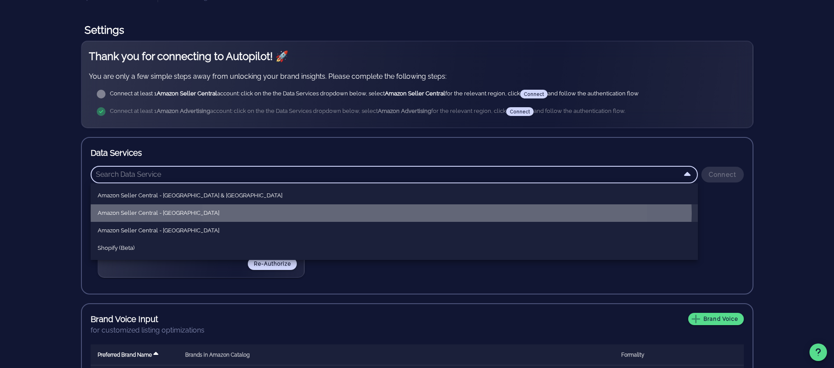
click at [211, 213] on div "Amazon Seller Central - [GEOGRAPHIC_DATA]" at bounding box center [394, 213] width 593 height 7
type input "Amazon Seller Central - [GEOGRAPHIC_DATA]"
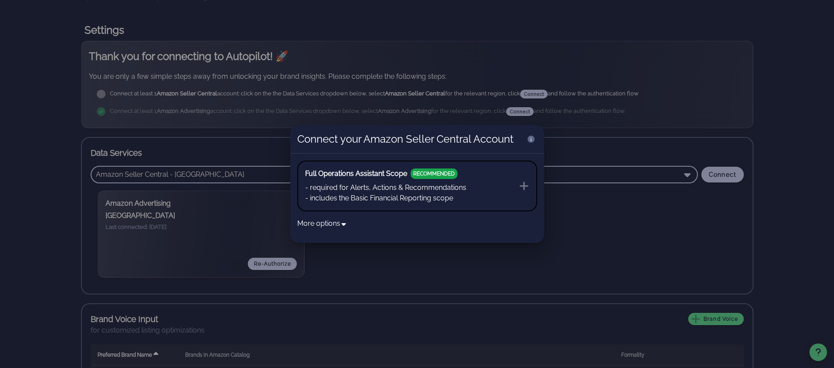
click at [447, 183] on li "- required for Alerts, Actions & Recommendations" at bounding box center [385, 188] width 161 height 11
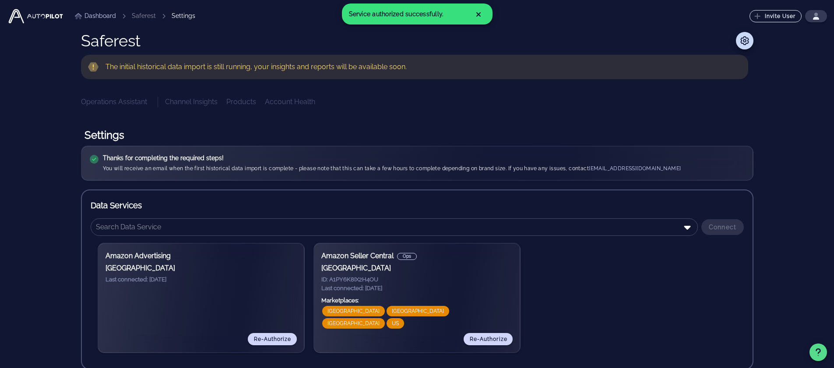
click at [96, 19] on link "Dashboard" at bounding box center [95, 15] width 41 height 9
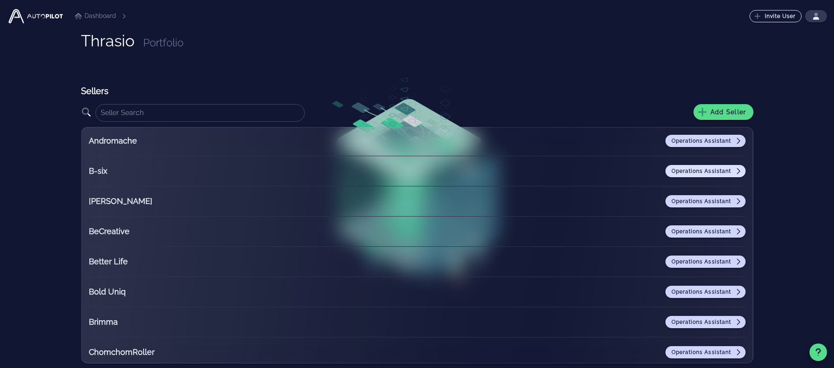
click at [713, 175] on link "Operations Assistant" at bounding box center [706, 171] width 80 height 12
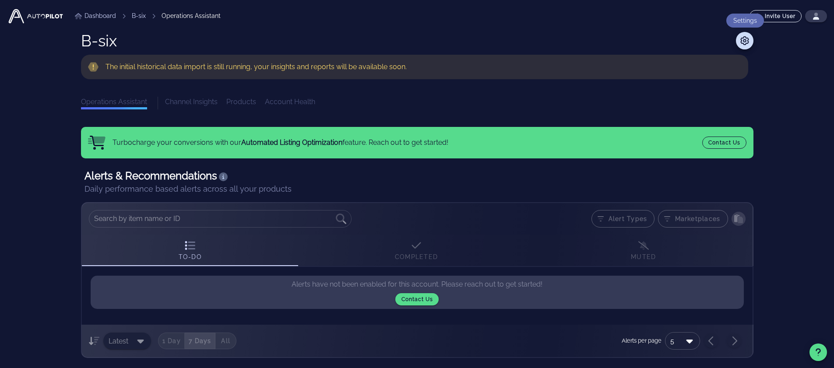
click at [746, 37] on icon at bounding box center [745, 40] width 11 height 9
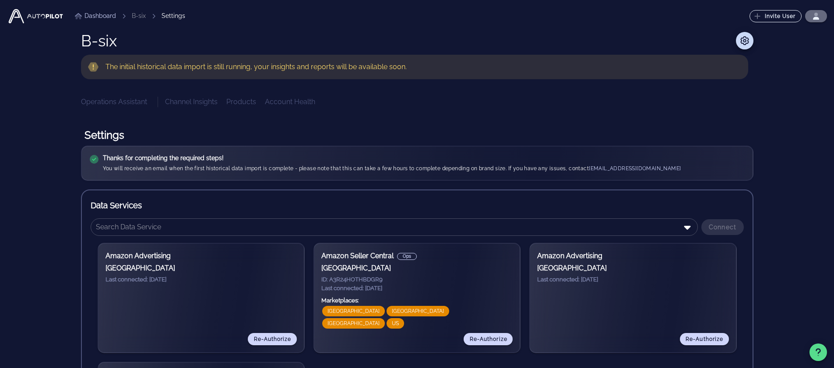
click at [819, 17] on icon "button" at bounding box center [816, 16] width 7 height 7
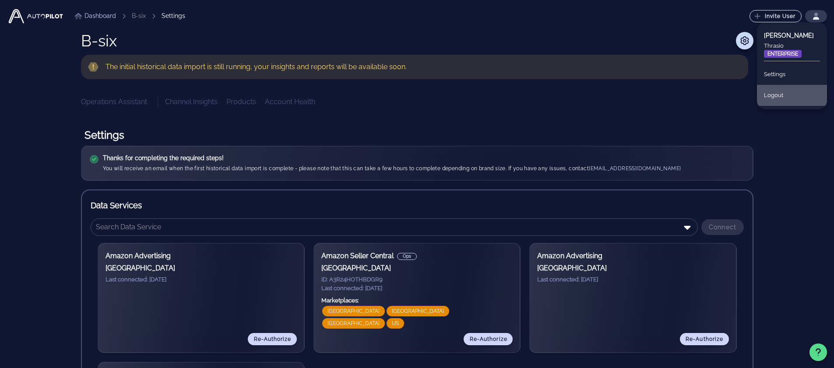
click at [784, 93] on div "Logout" at bounding box center [792, 95] width 56 height 19
